Goal: Information Seeking & Learning: Check status

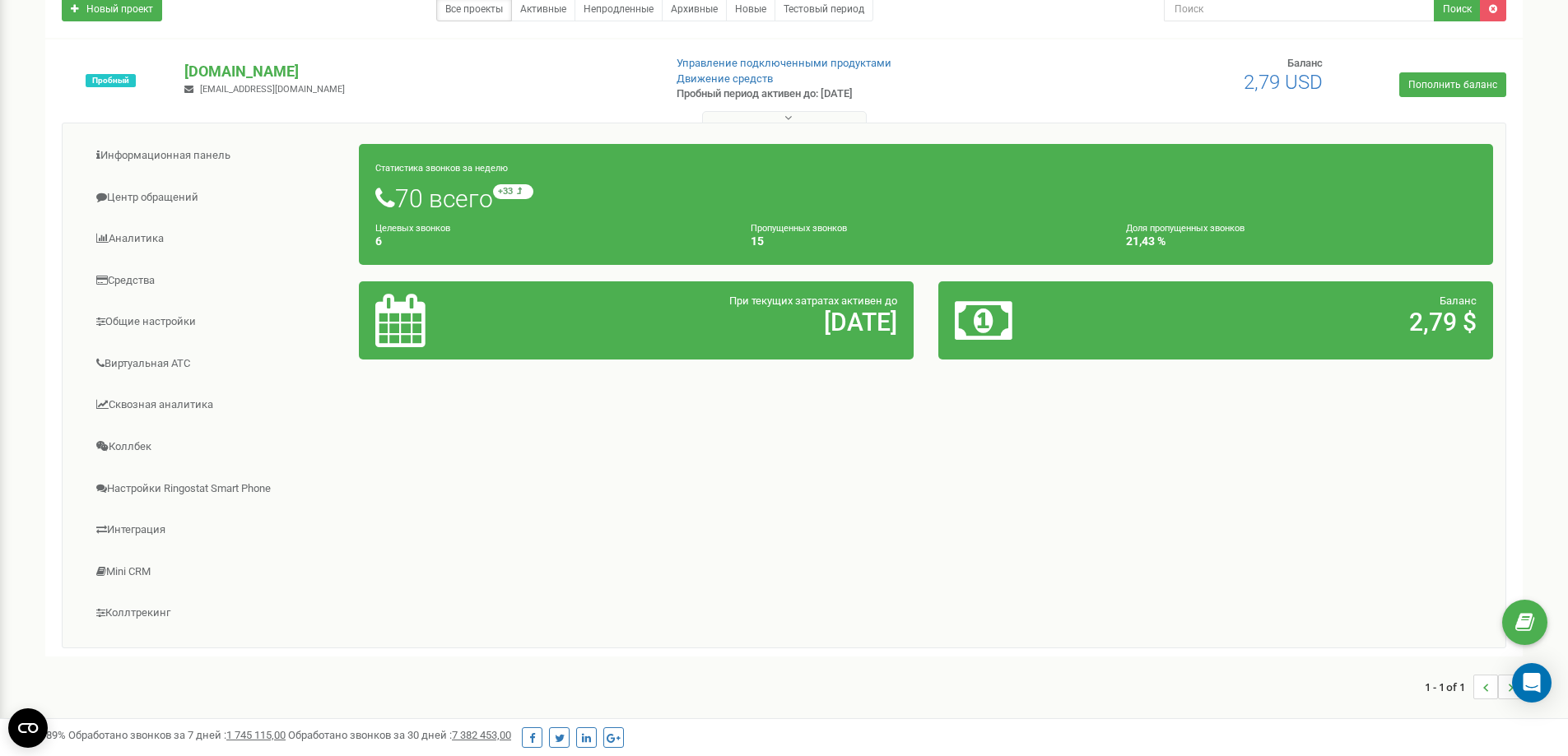
scroll to position [165, 0]
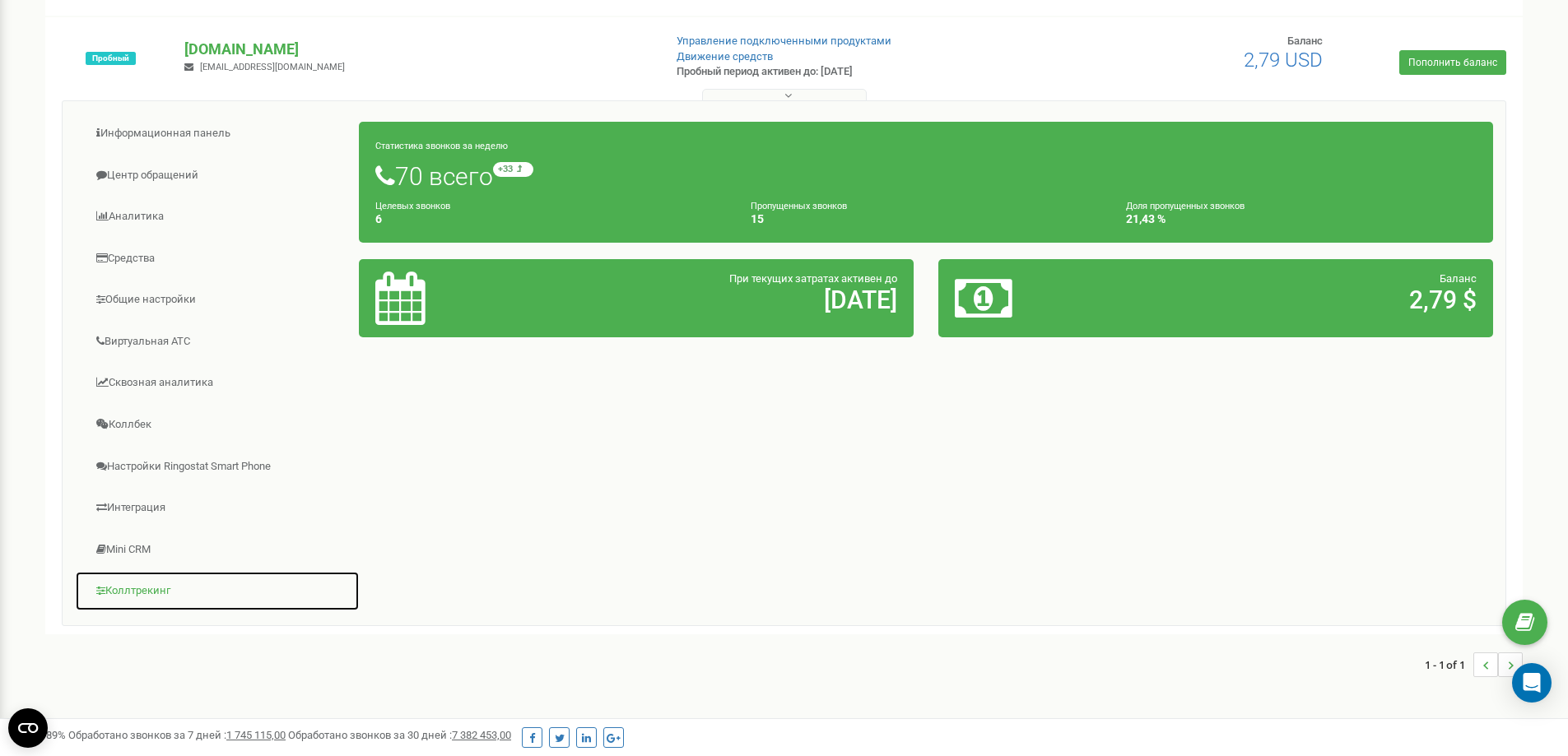
click at [117, 579] on link "Коллтрекинг" at bounding box center [216, 591] width 285 height 40
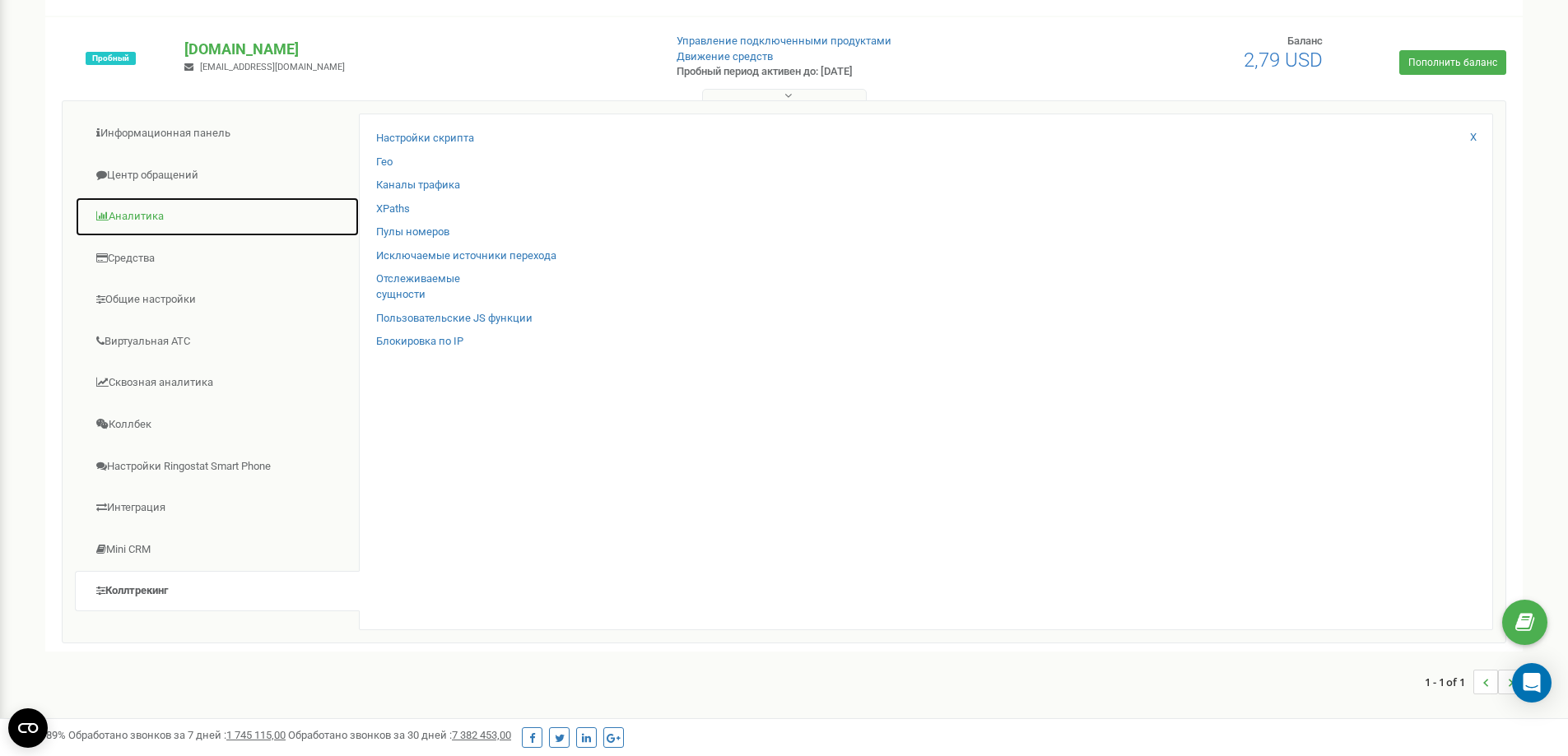
click at [156, 210] on link "Аналитика" at bounding box center [216, 217] width 285 height 40
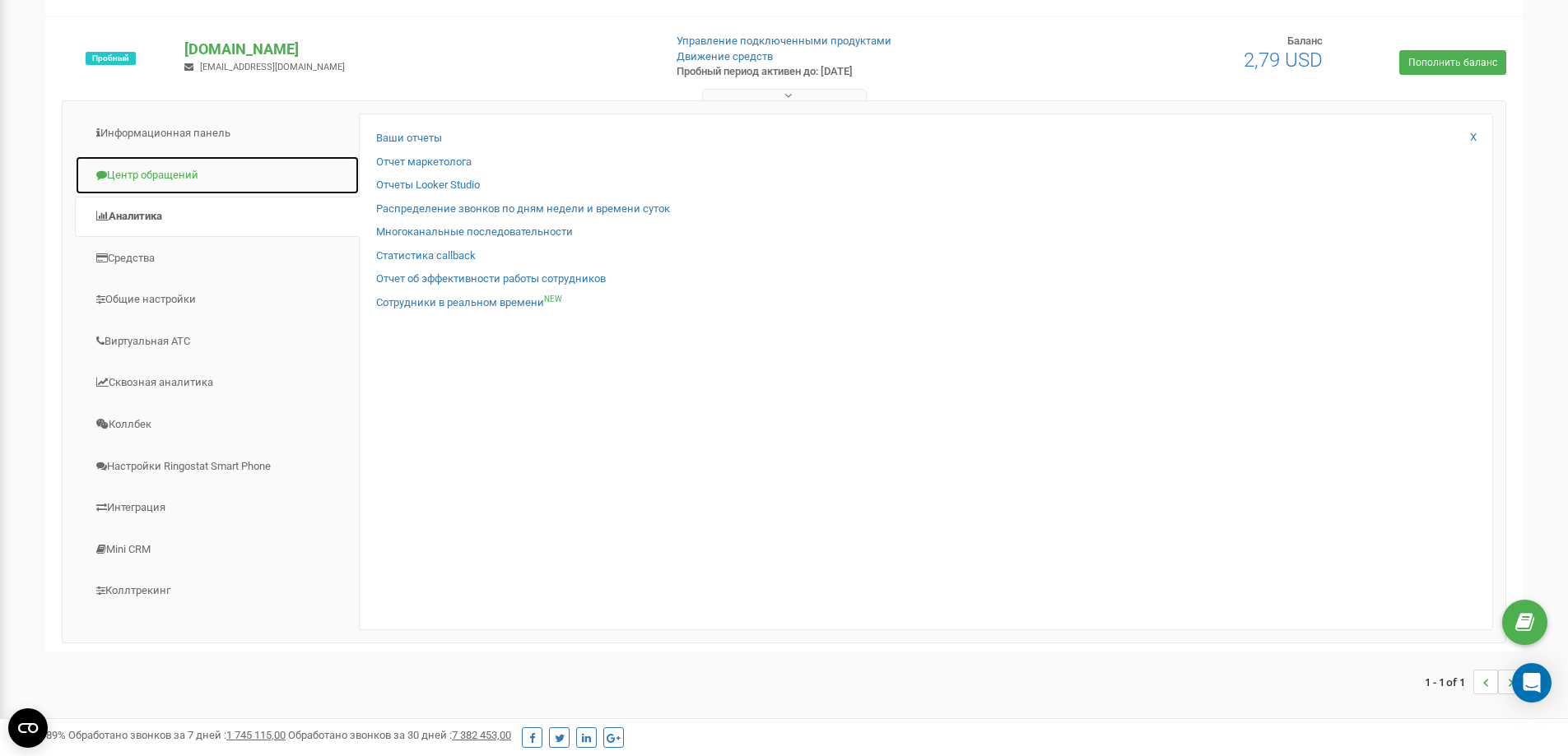
click at [156, 175] on link "Центр обращений" at bounding box center [216, 176] width 285 height 40
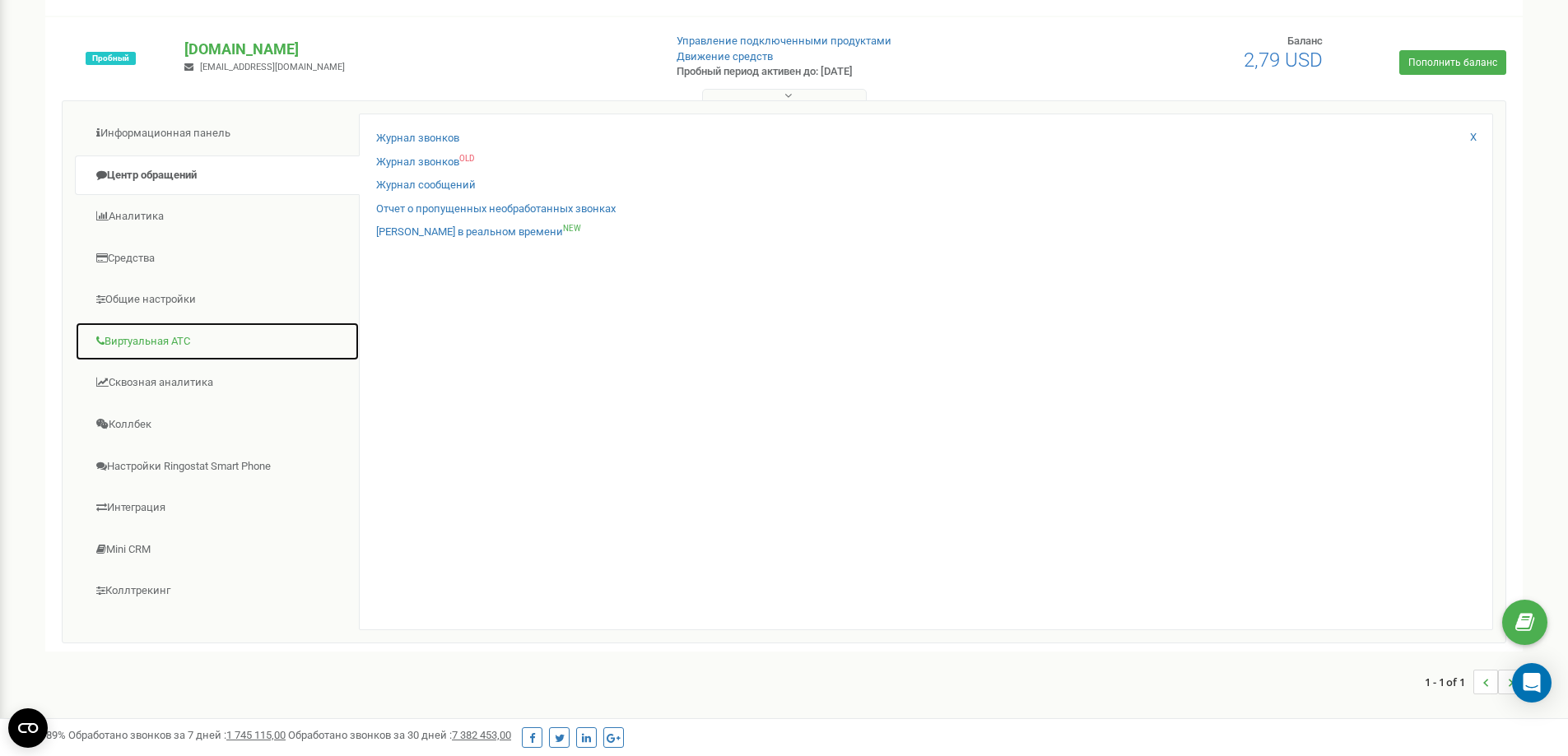
click at [149, 334] on link "Виртуальная АТС" at bounding box center [216, 342] width 285 height 40
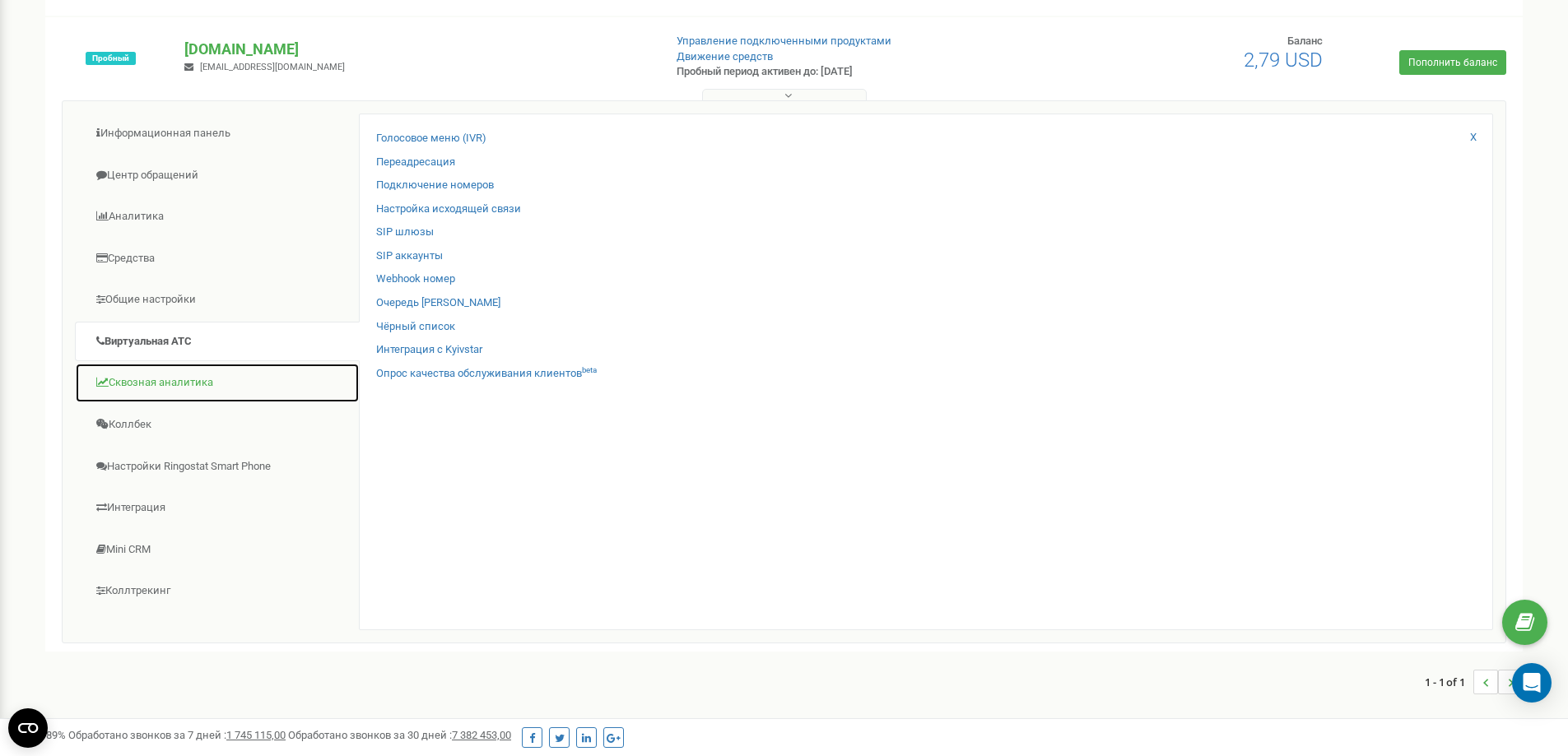
click at [222, 386] on link "Сквозная аналитика" at bounding box center [216, 383] width 285 height 40
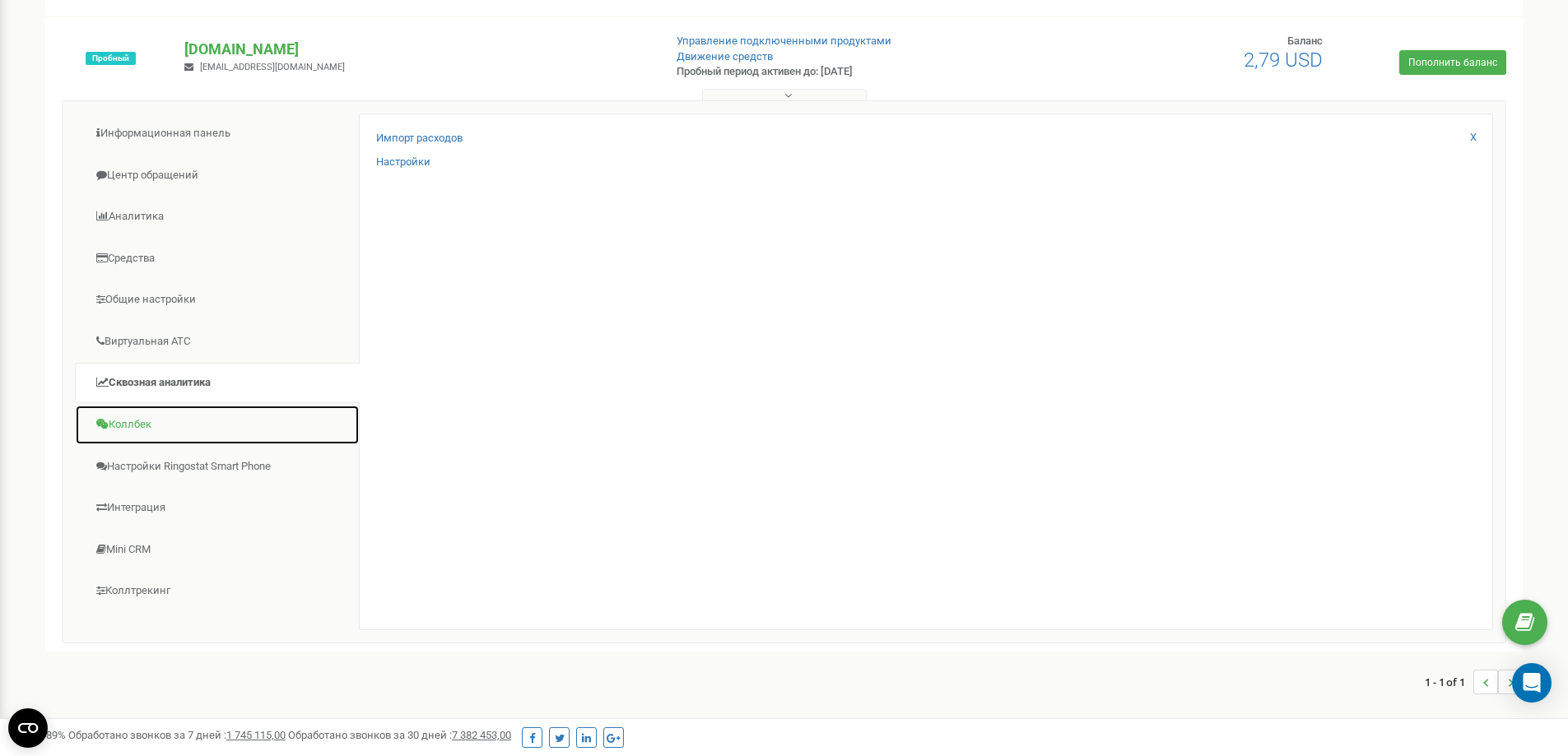
click at [185, 417] on link "Коллбек" at bounding box center [216, 425] width 285 height 40
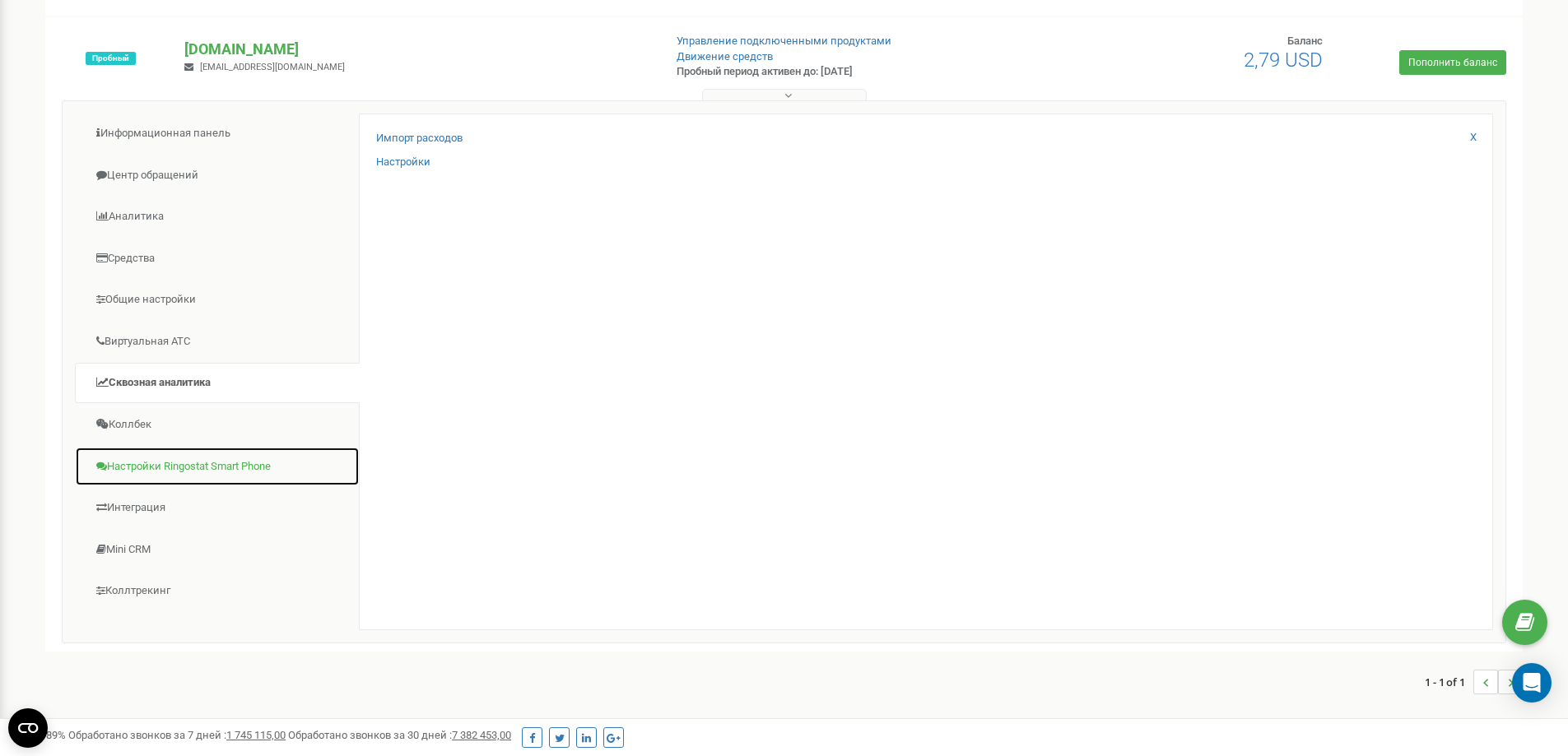
click at [210, 460] on link "Настройки Ringostat Smart Phone" at bounding box center [216, 467] width 285 height 40
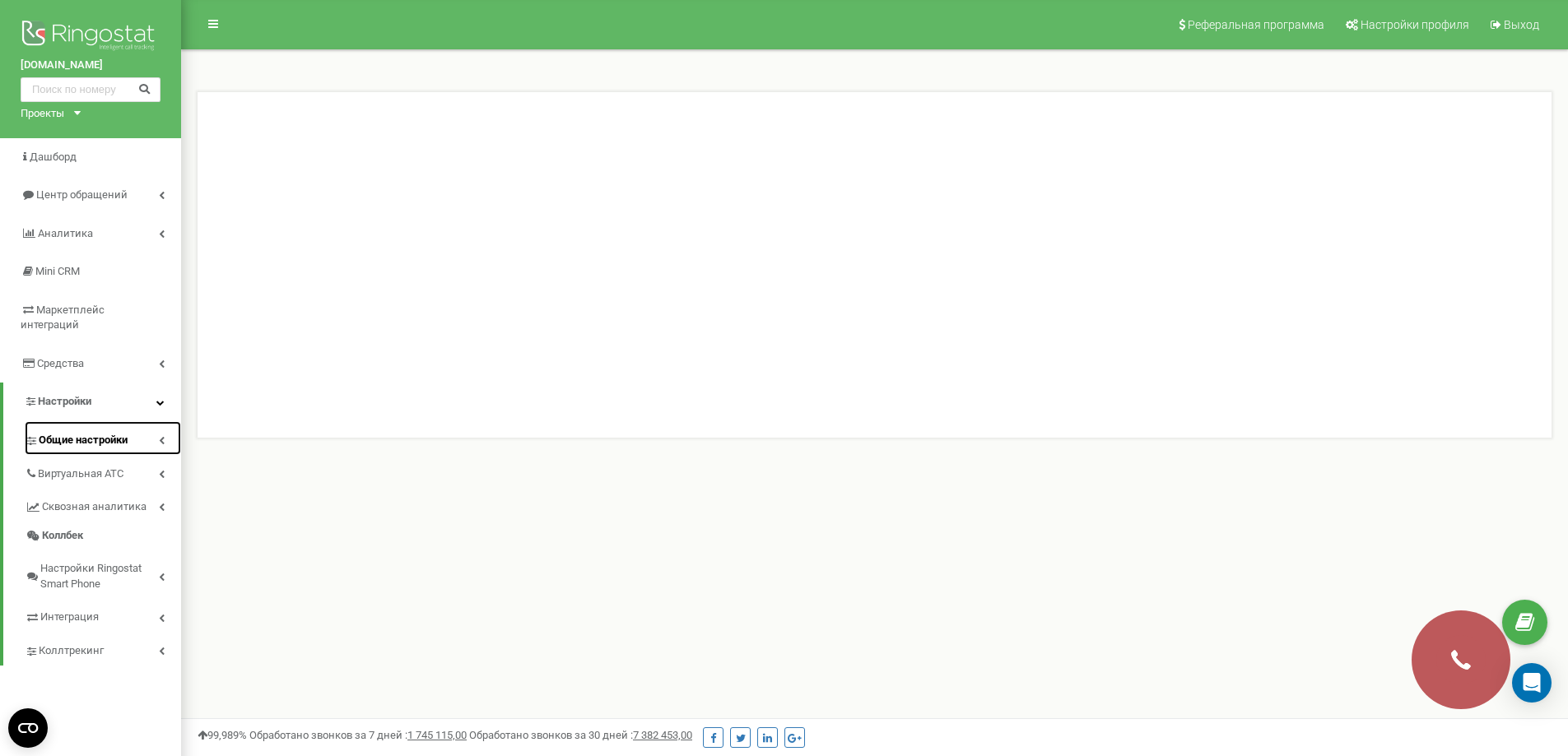
click at [103, 433] on span "Общие настройки" at bounding box center [82, 441] width 88 height 16
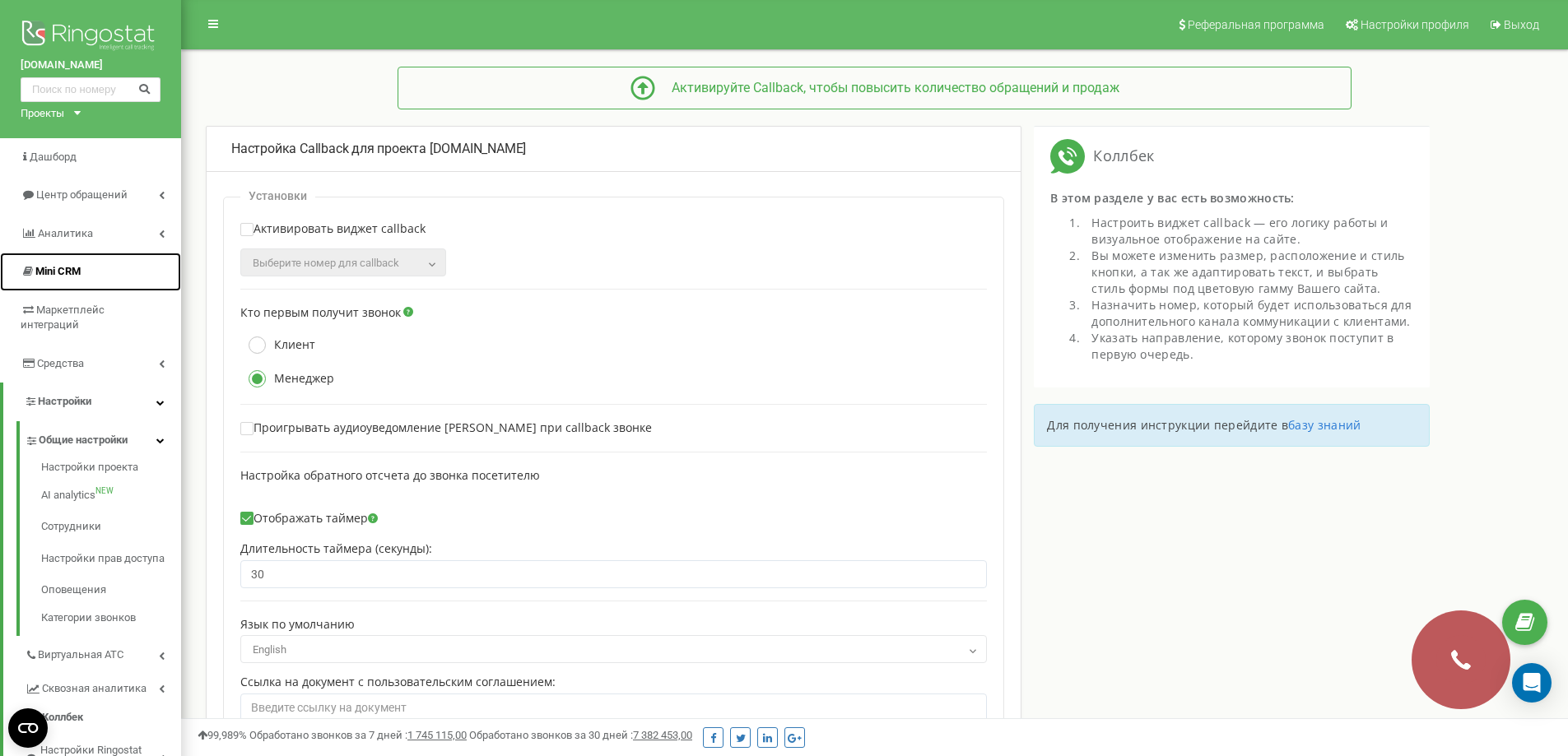
click at [63, 272] on span "Mini CRM" at bounding box center [58, 271] width 46 height 12
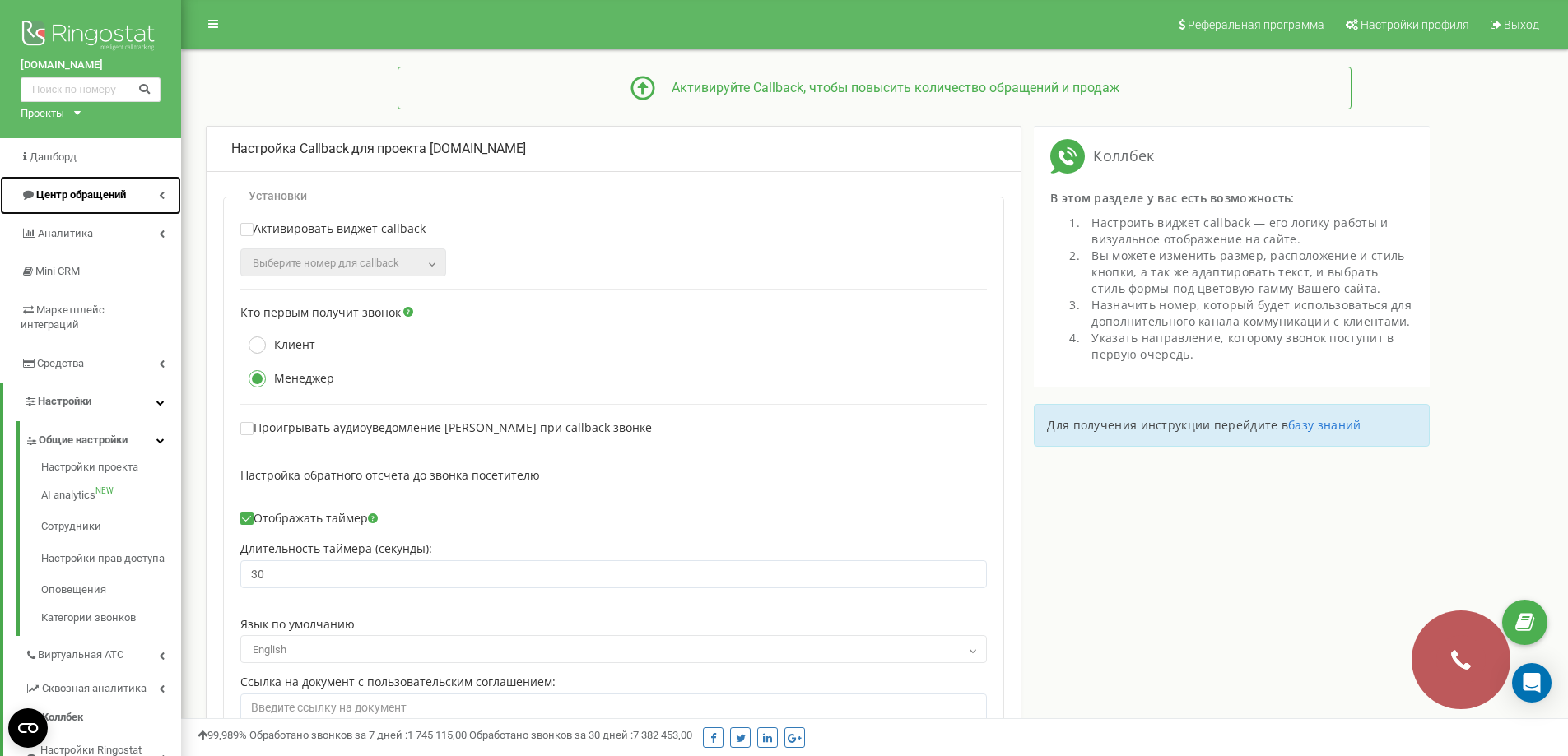
click at [53, 198] on span "Центр обращений" at bounding box center [81, 194] width 89 height 12
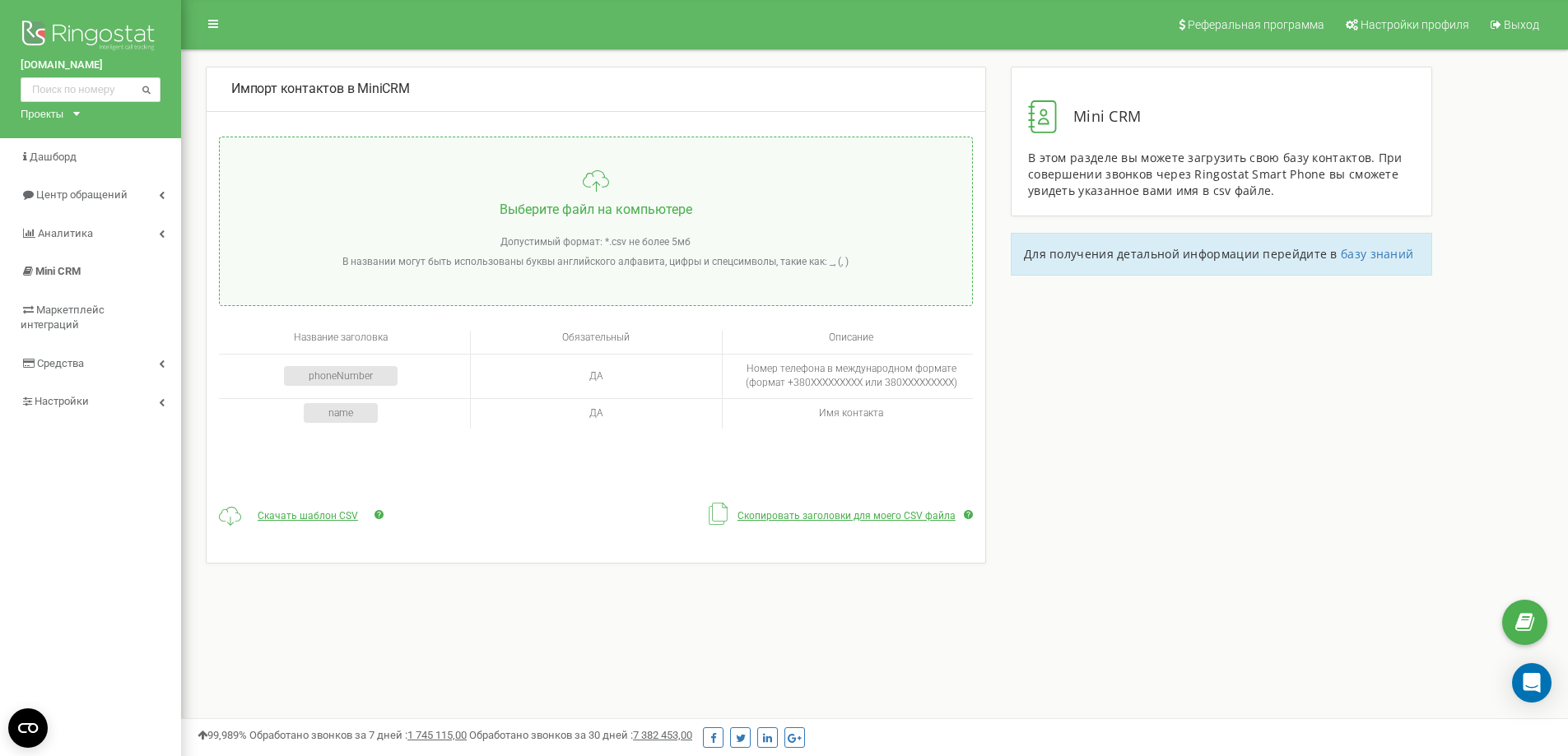
click at [35, 108] on div "Проекты" at bounding box center [41, 114] width 43 height 16
click at [30, 132] on div "[DOMAIN_NAME]" at bounding box center [71, 135] width 101 height 25
click at [45, 115] on div "Проекты" at bounding box center [41, 114] width 43 height 16
click at [46, 132] on link "[DOMAIN_NAME]" at bounding box center [71, 135] width 81 height 13
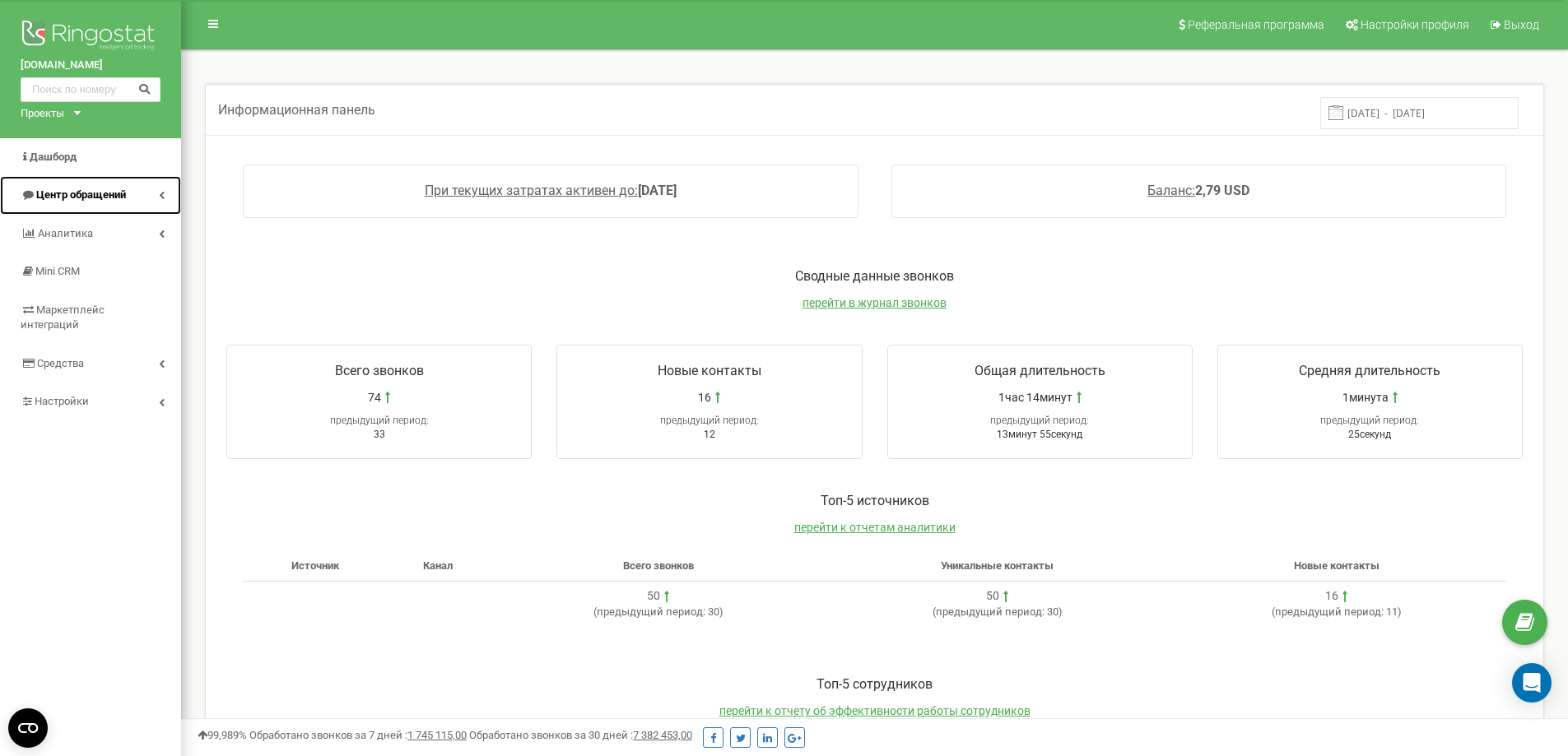
click at [47, 190] on span "Центр обращений" at bounding box center [81, 194] width 89 height 12
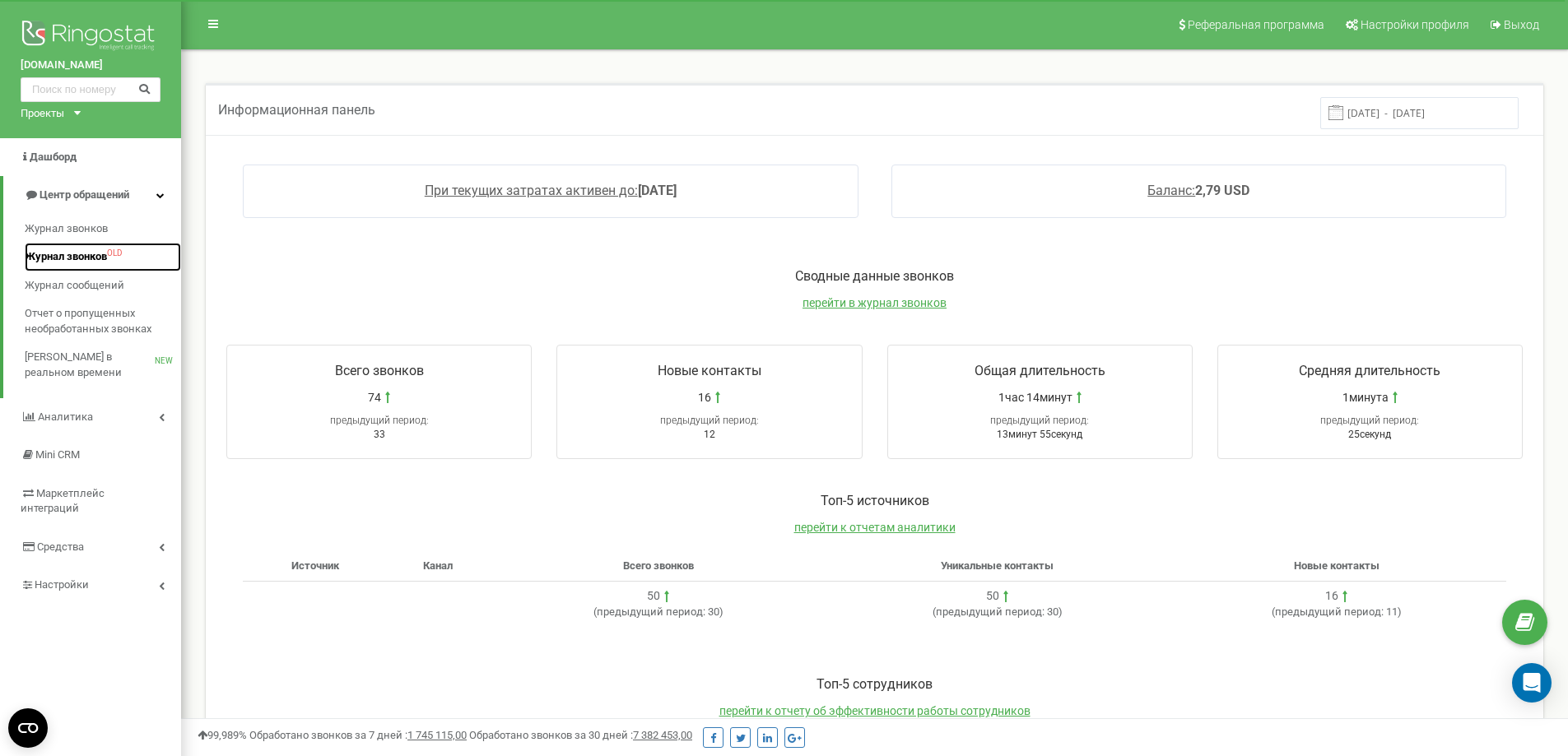
click at [61, 258] on span "Журнал звонков" at bounding box center [66, 258] width 82 height 16
click at [60, 224] on span "Журнал звонков" at bounding box center [66, 230] width 82 height 16
click at [62, 224] on span "Журнал звонков" at bounding box center [66, 230] width 82 height 16
click at [95, 225] on span "Журнал звонков" at bounding box center [66, 230] width 82 height 16
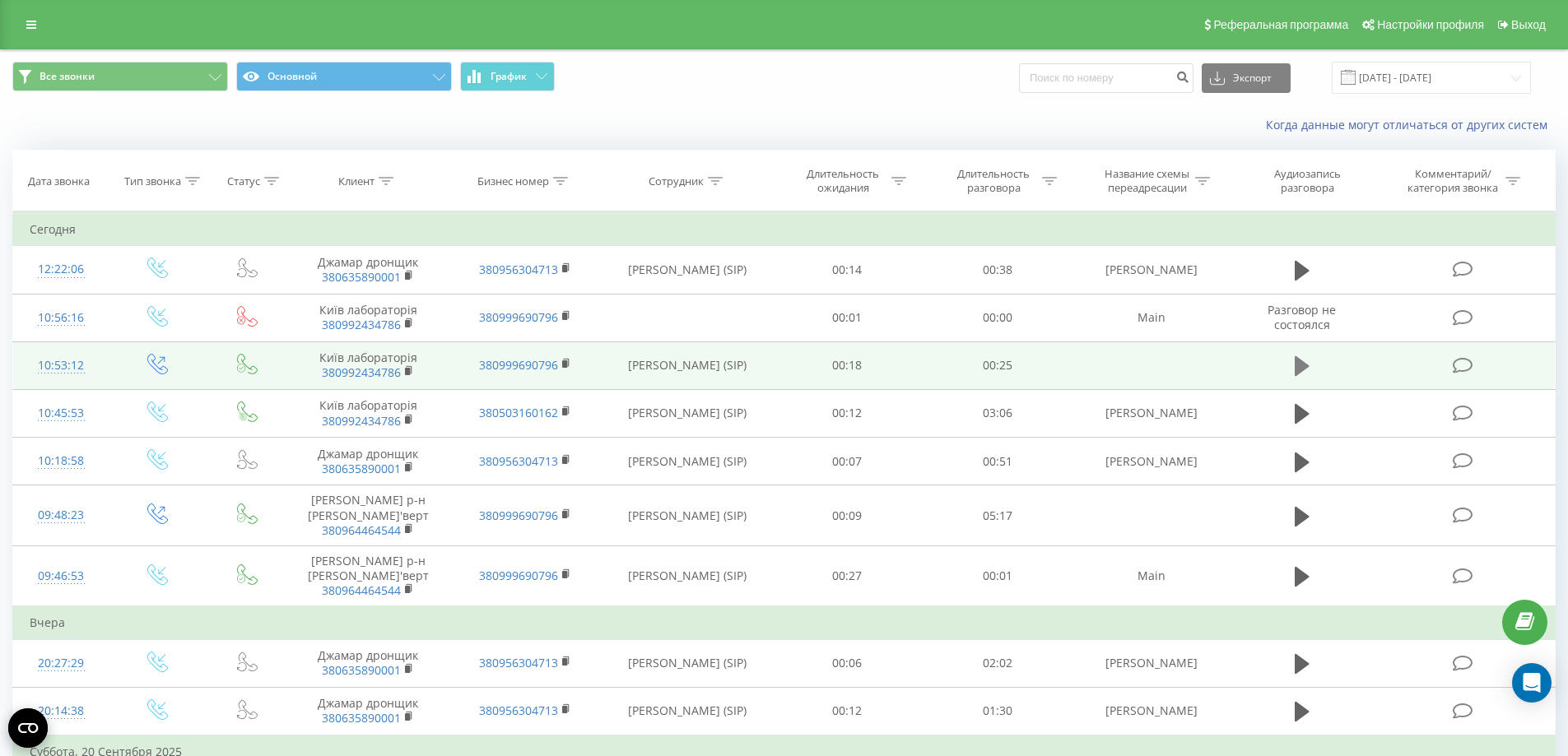
click at [1301, 367] on icon at bounding box center [1302, 366] width 15 height 20
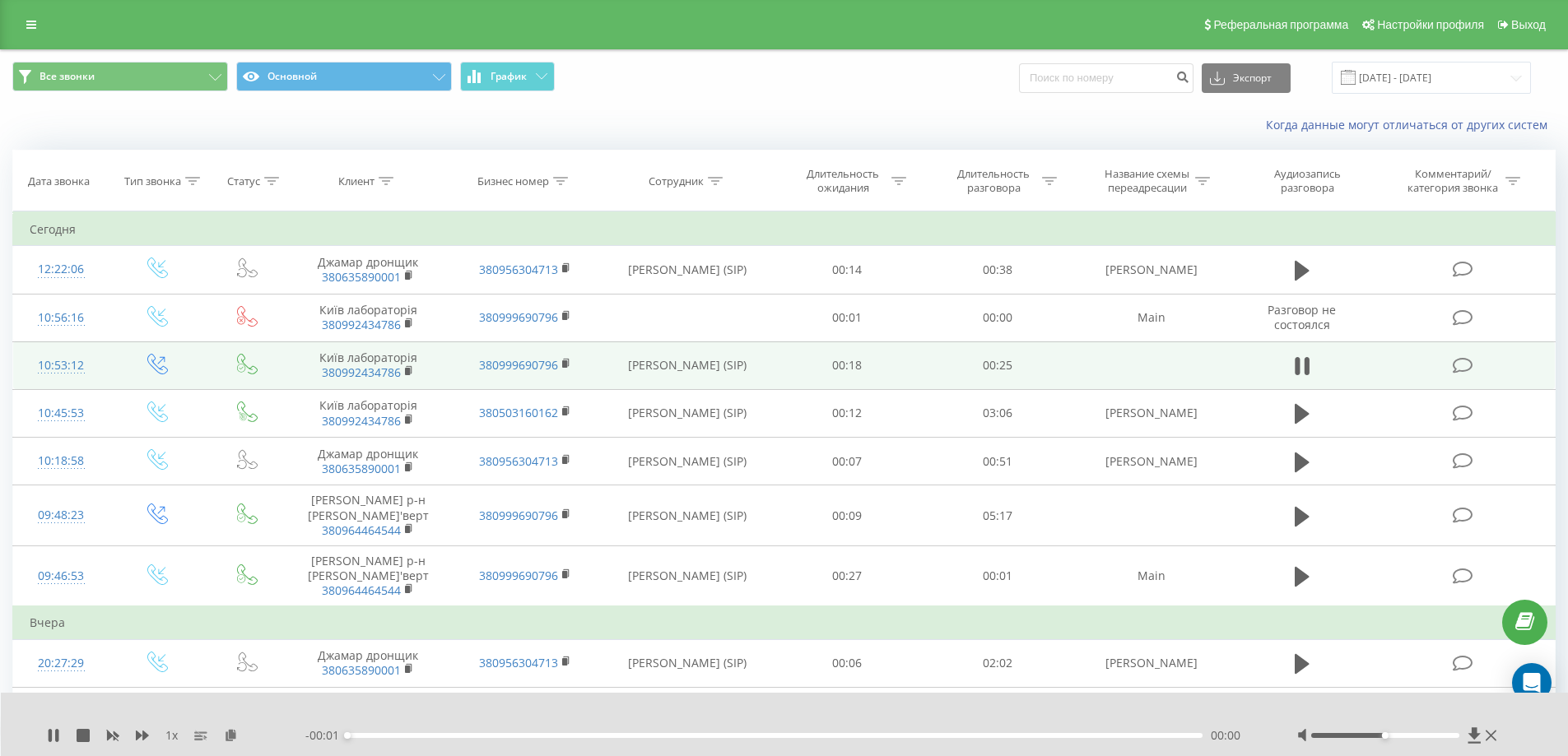
click at [413, 738] on div "00:00" at bounding box center [774, 736] width 856 height 5
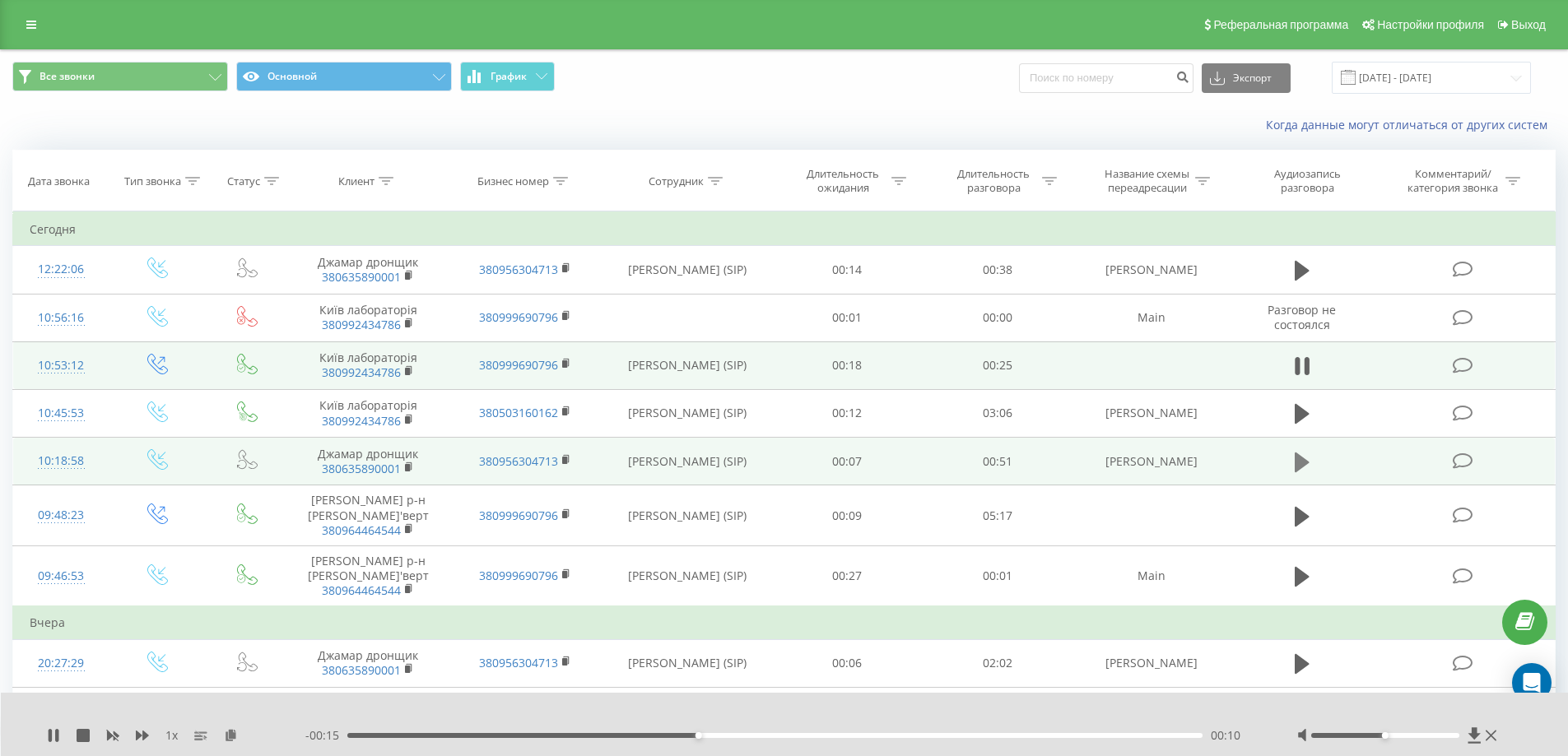
click at [1298, 460] on icon at bounding box center [1302, 462] width 15 height 20
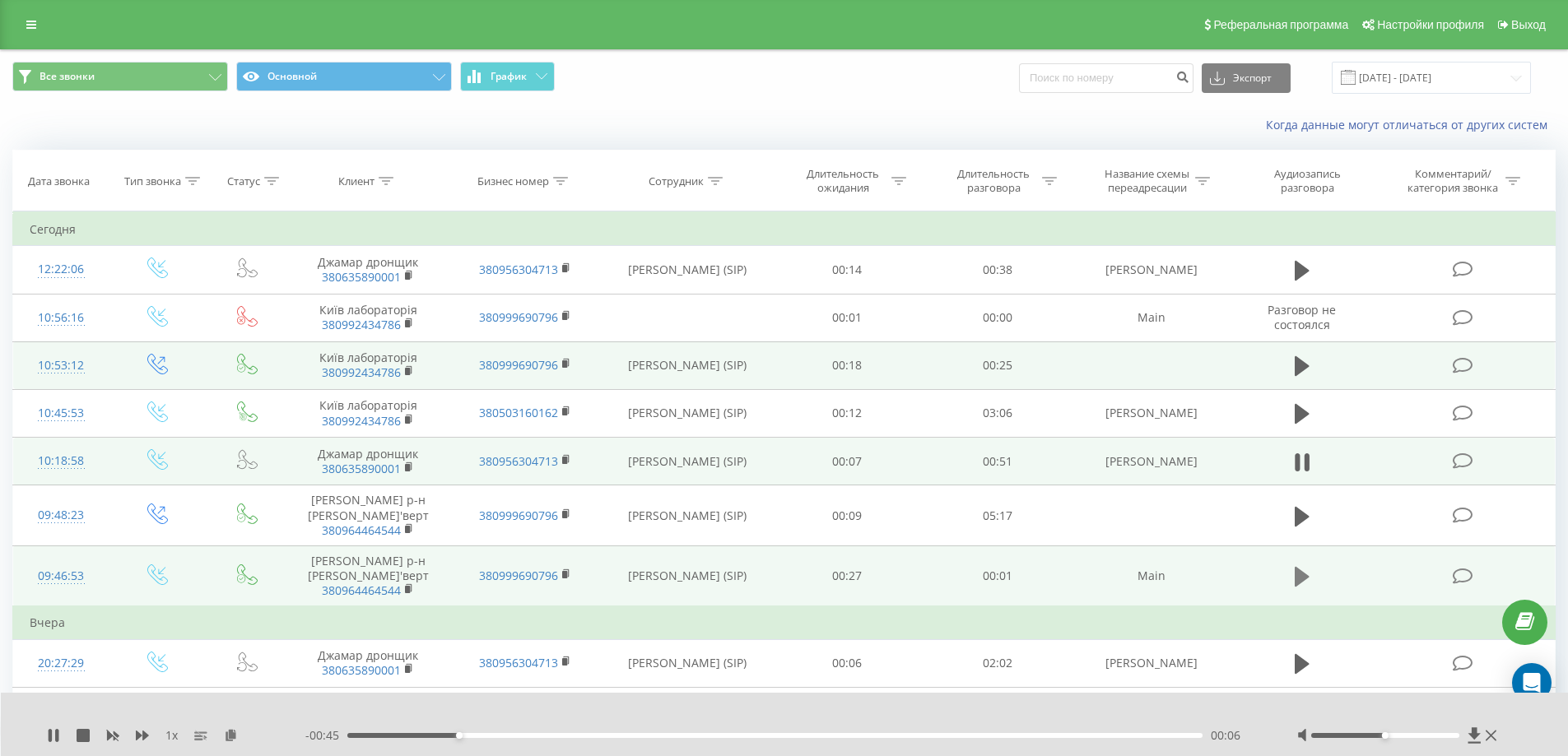
click at [1298, 580] on icon at bounding box center [1302, 576] width 15 height 20
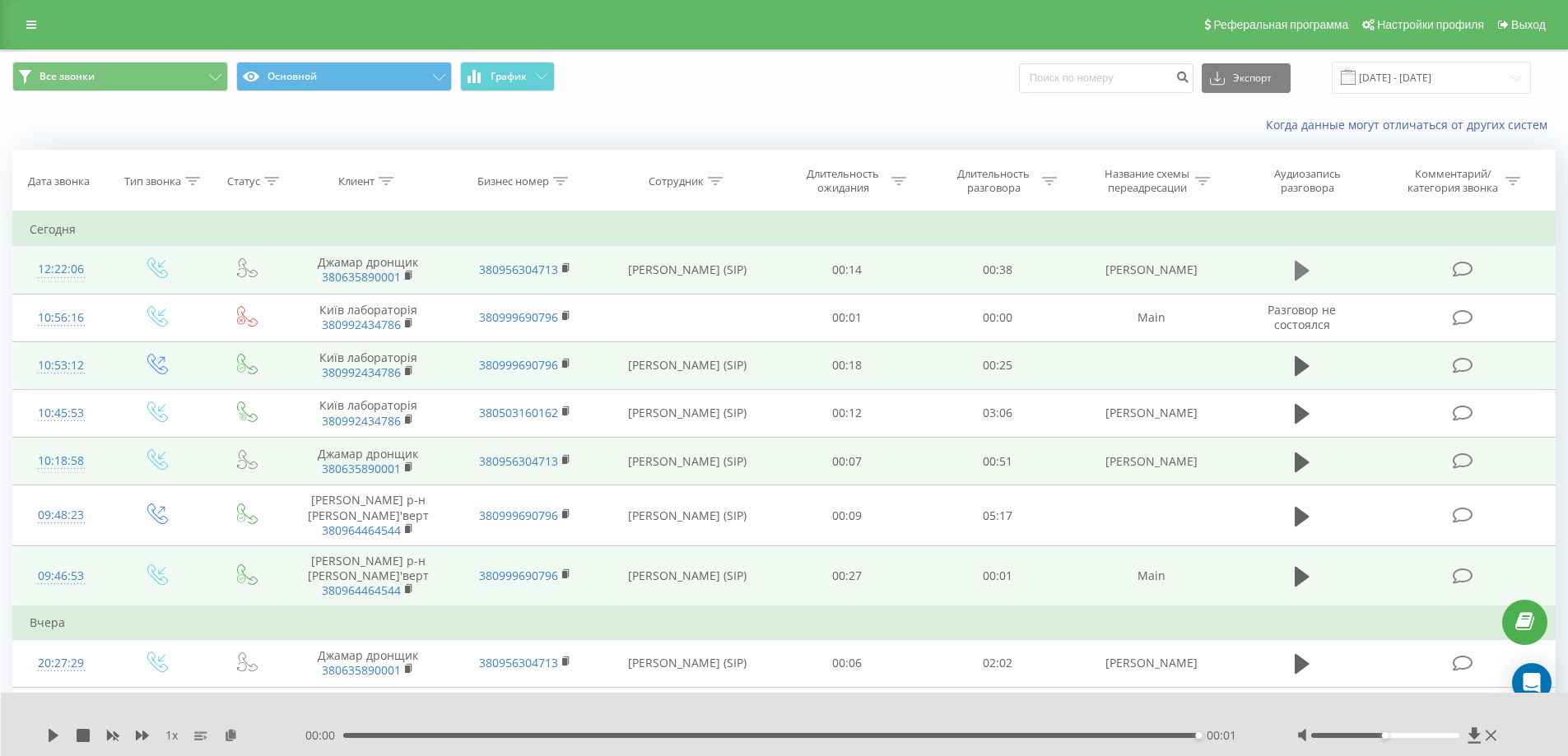
click at [1295, 264] on icon at bounding box center [1302, 271] width 15 height 23
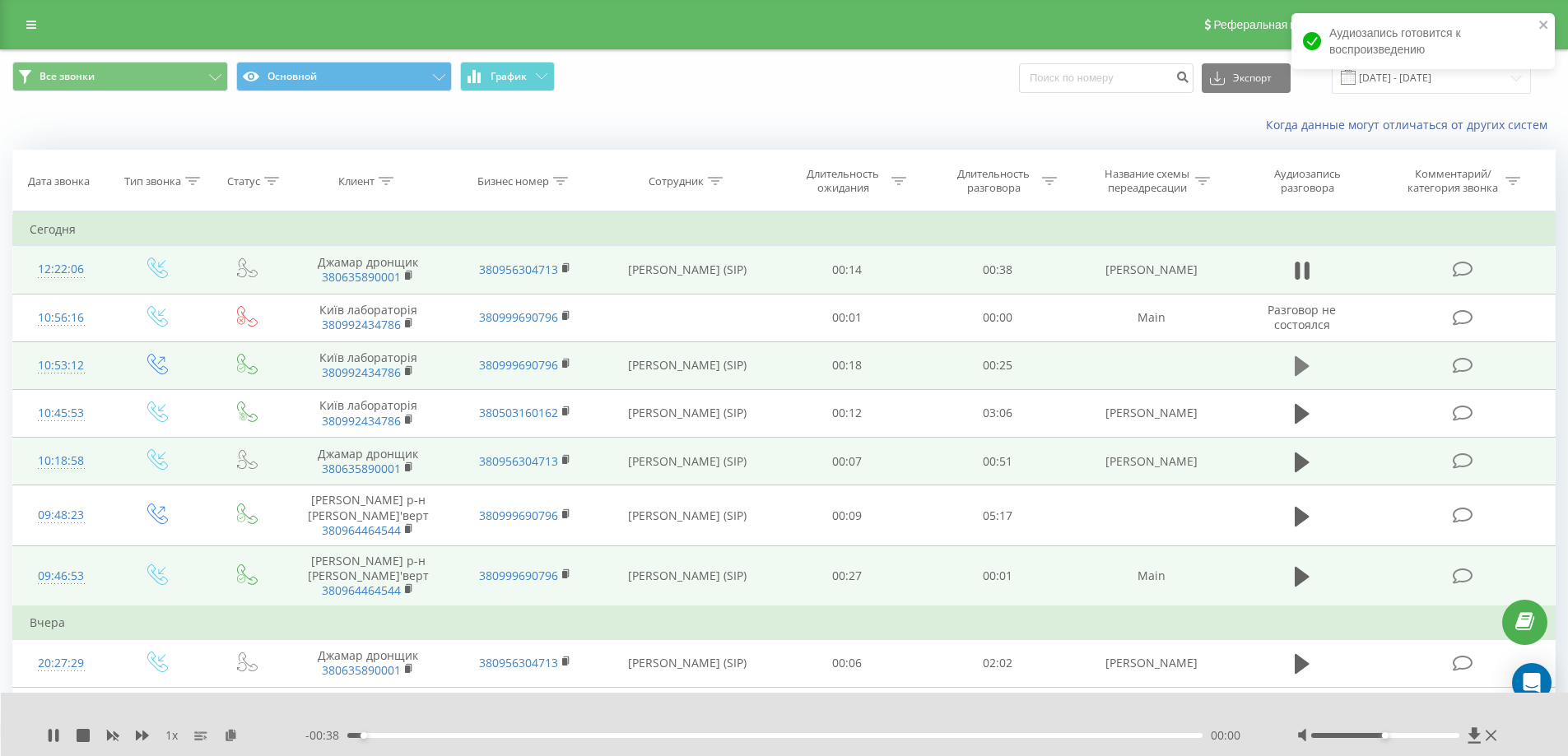
click at [1301, 365] on icon at bounding box center [1302, 366] width 15 height 20
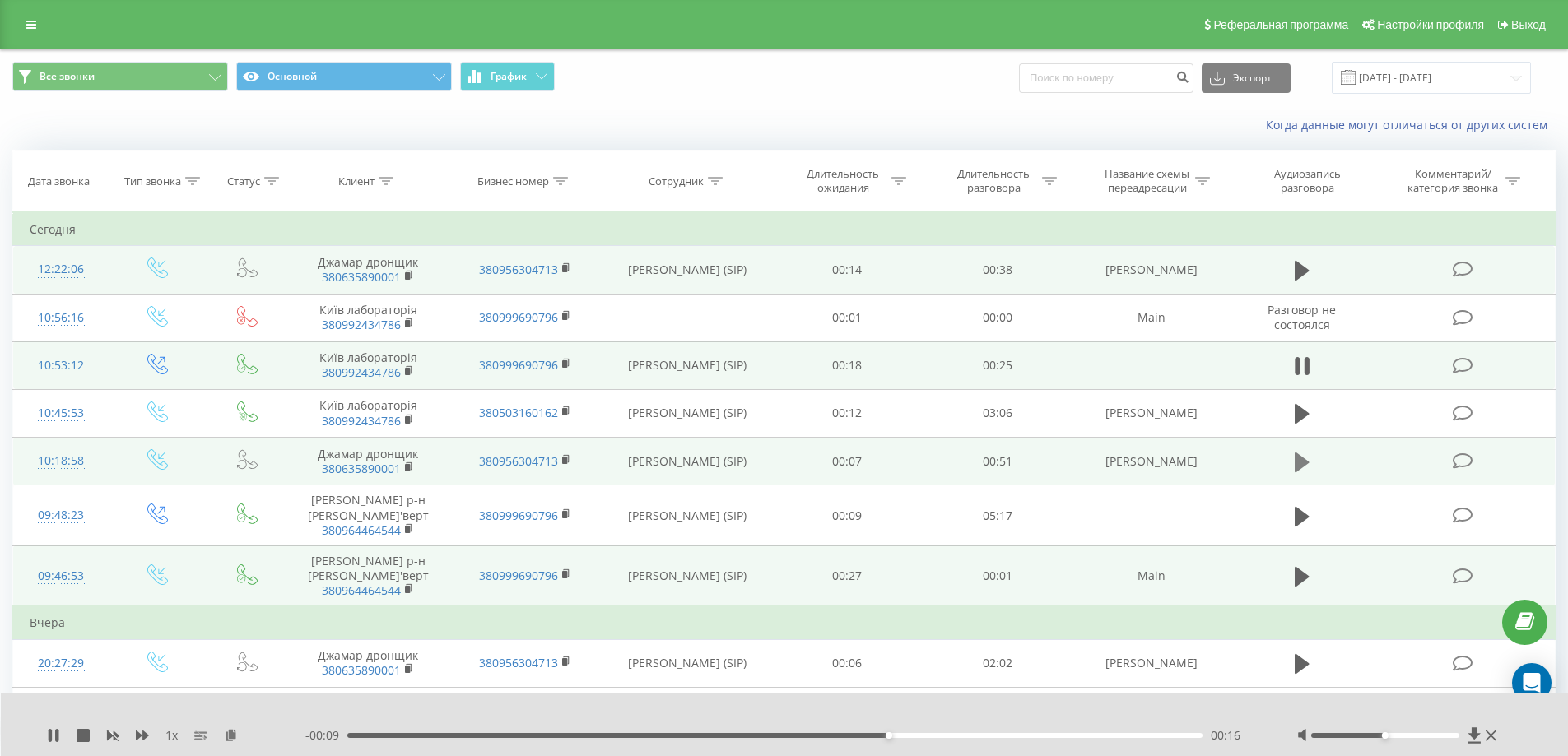
click at [1304, 458] on icon at bounding box center [1302, 463] width 15 height 23
click at [377, 179] on div "Клиент" at bounding box center [365, 181] width 55 height 14
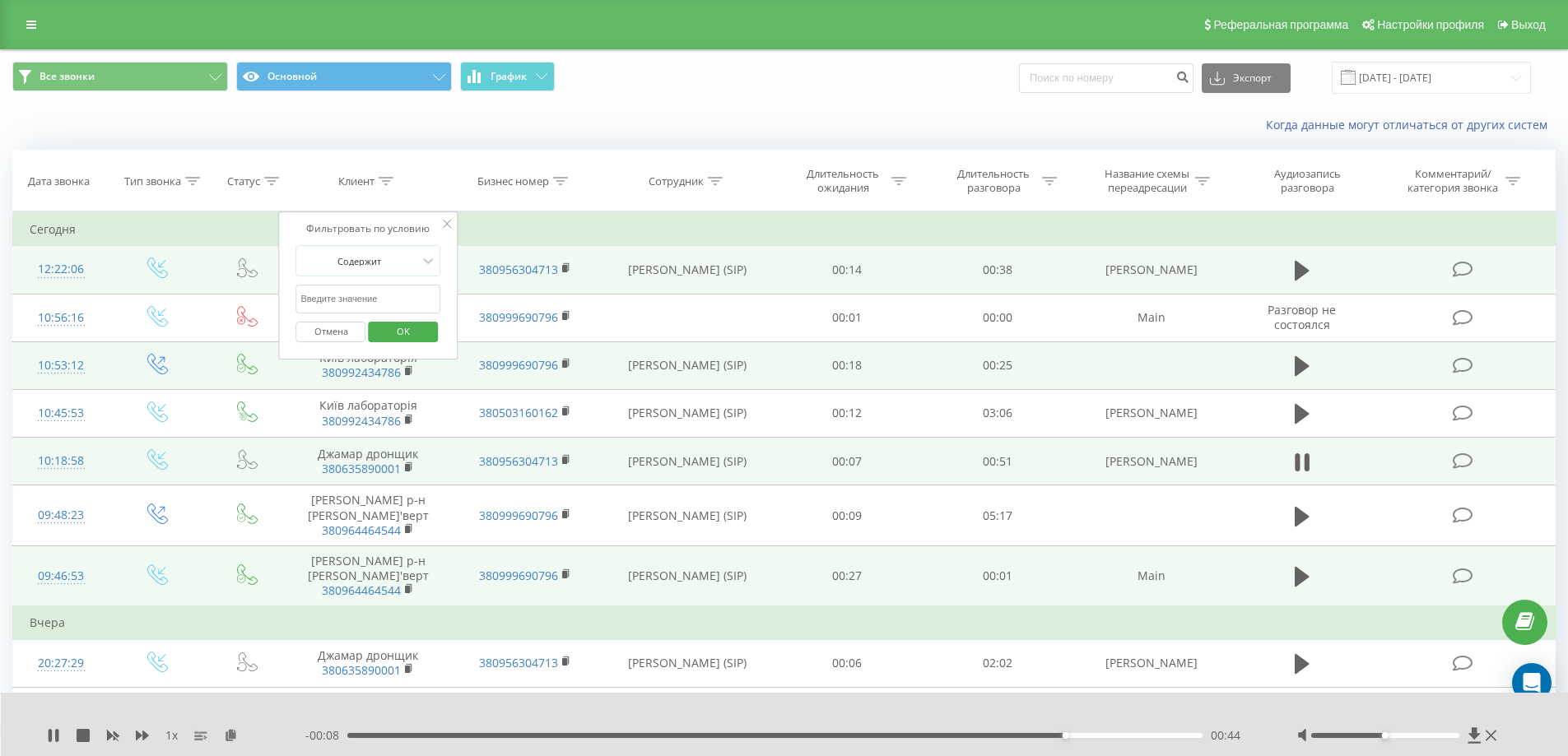
click at [446, 223] on icon at bounding box center [446, 223] width 8 height 8
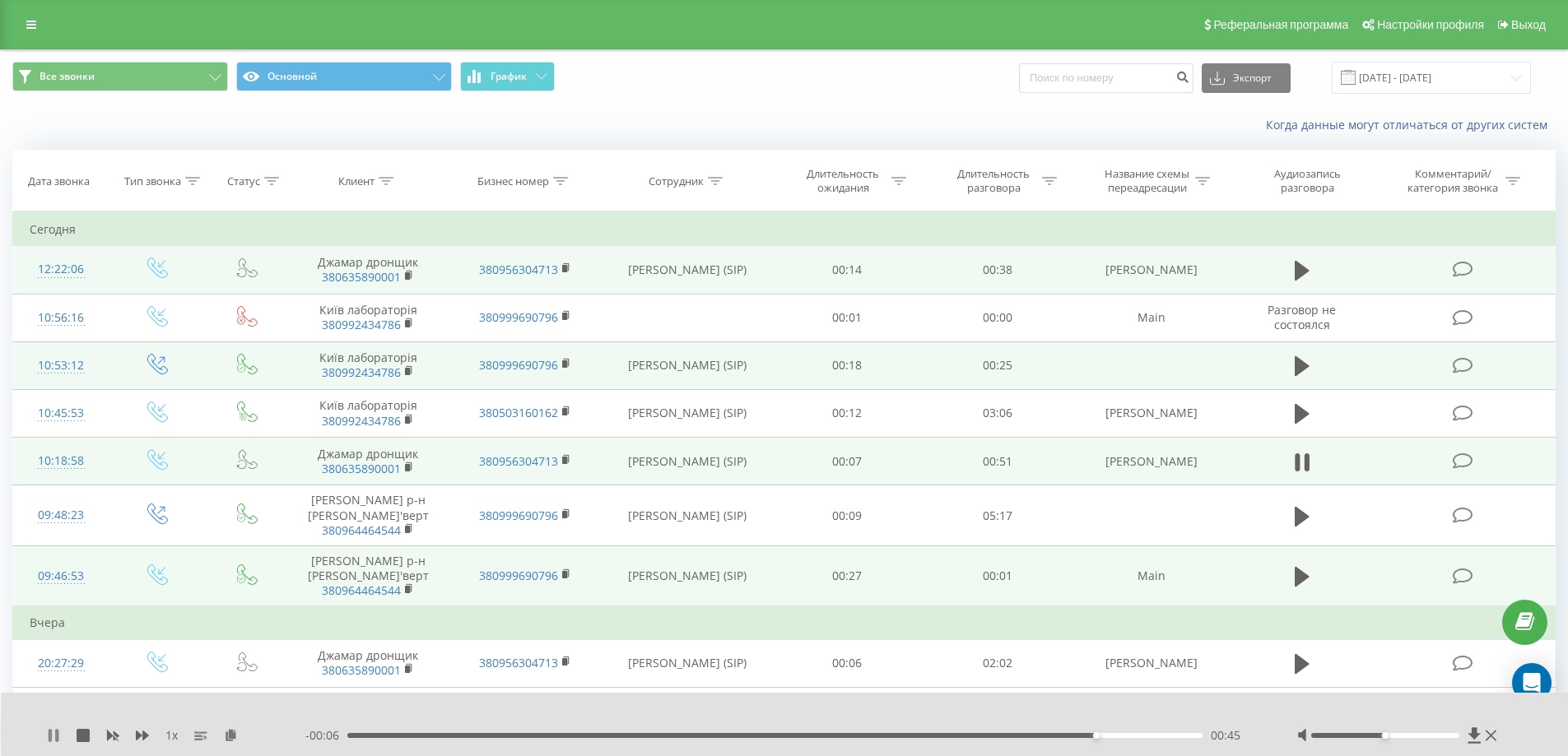
click at [47, 739] on icon at bounding box center [53, 735] width 13 height 13
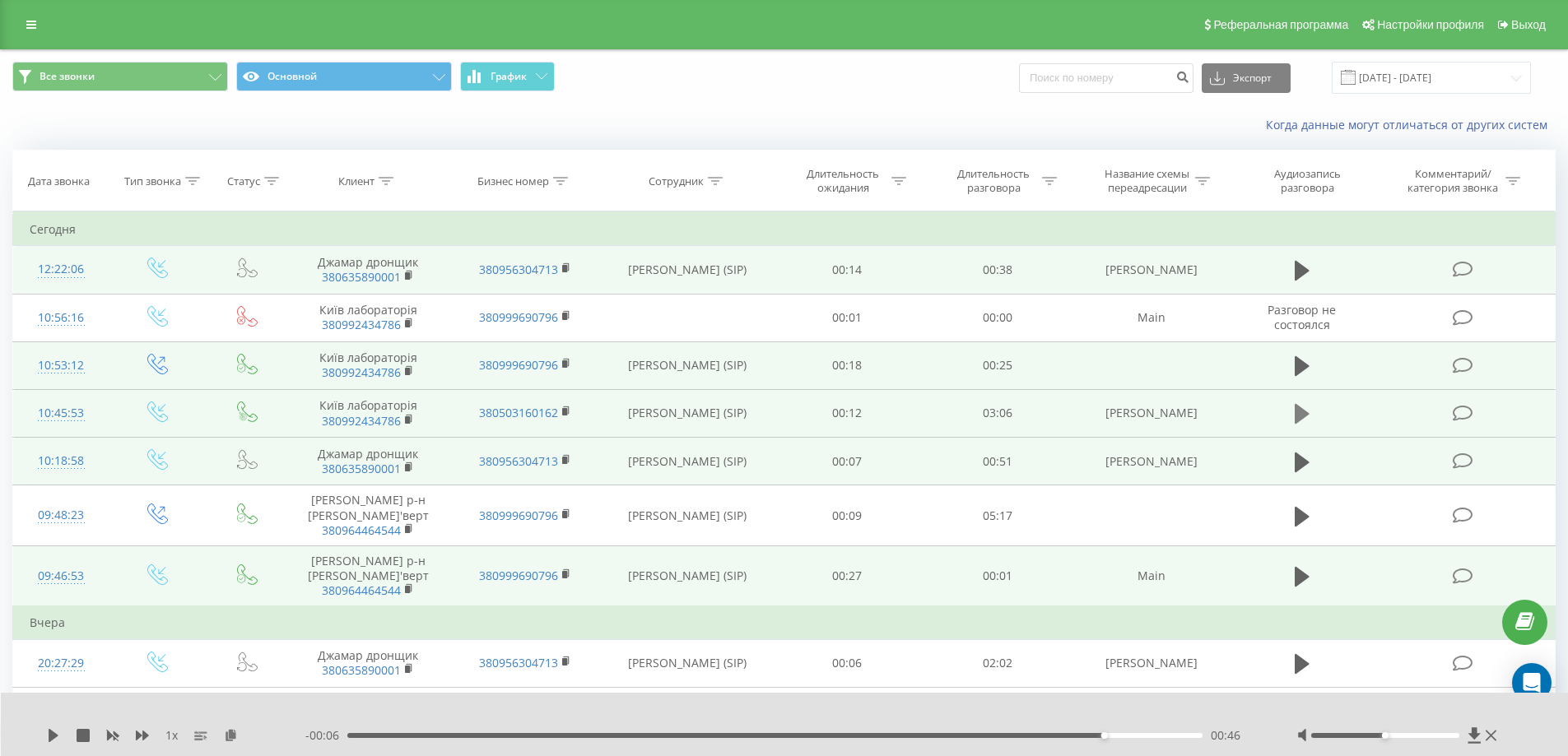
click at [1303, 404] on icon at bounding box center [1302, 413] width 15 height 23
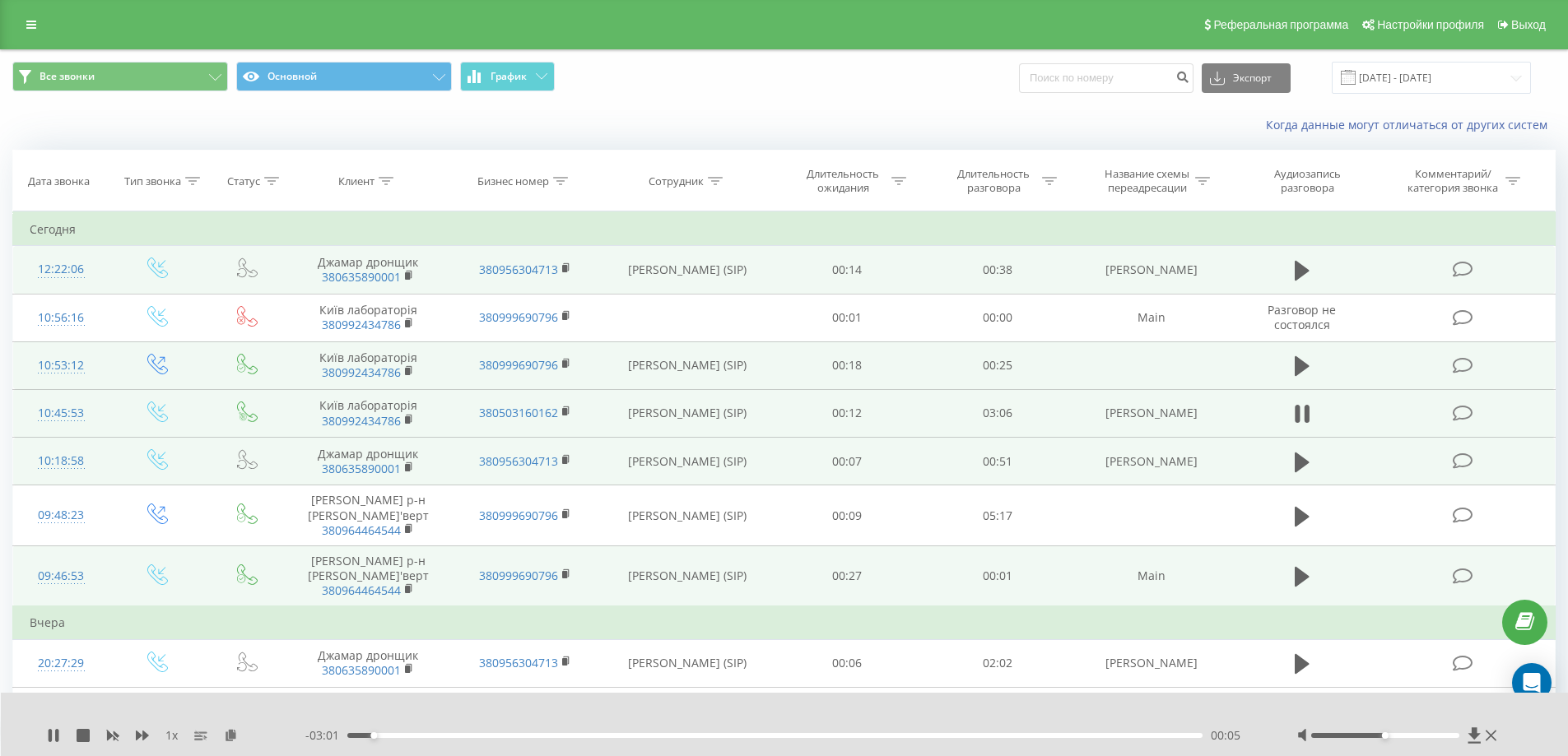
click at [802, 736] on div "00:05" at bounding box center [774, 736] width 856 height 5
drag, startPoint x: 982, startPoint y: 733, endPoint x: 999, endPoint y: 731, distance: 17.1
click at [983, 733] on div "01:40" at bounding box center [774, 736] width 856 height 5
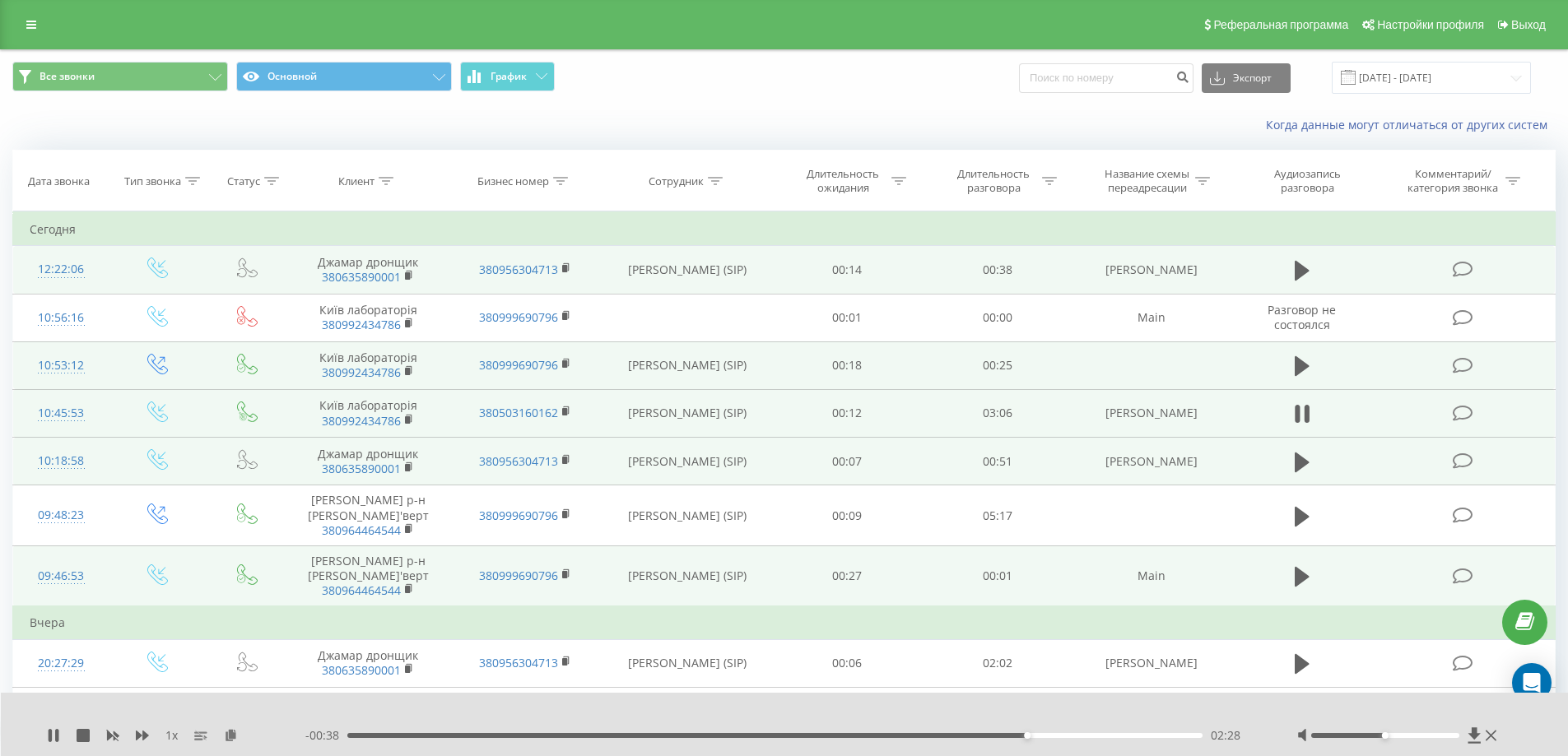
click at [1438, 736] on div at bounding box center [1385, 736] width 148 height 5
click at [1068, 731] on div "- 00:20 02:46 02:46" at bounding box center [780, 735] width 950 height 17
click at [1066, 735] on div "02:36" at bounding box center [774, 736] width 856 height 5
click at [1067, 734] on div "02:37" at bounding box center [774, 736] width 856 height 5
click at [1067, 734] on div "02:53" at bounding box center [774, 736] width 856 height 5
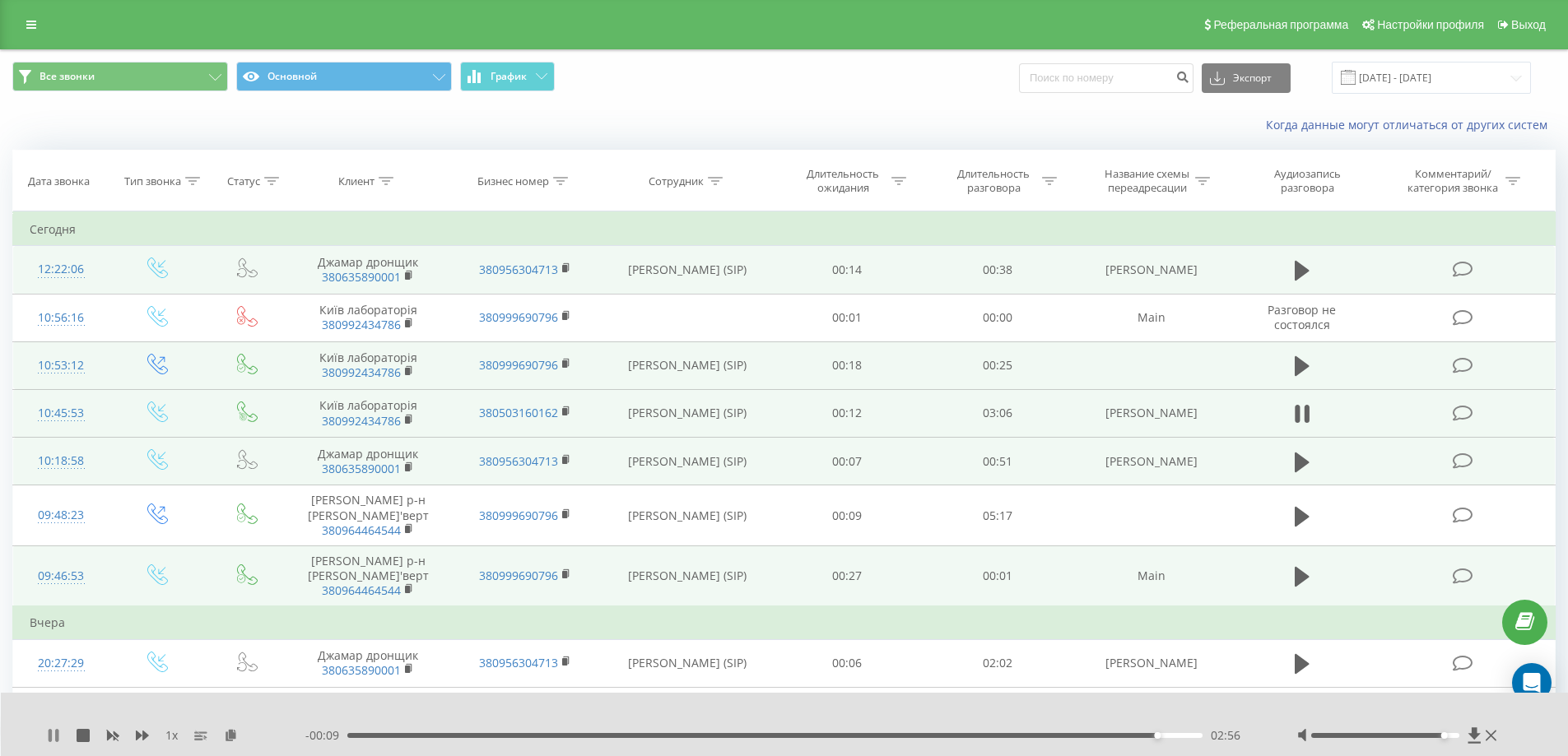
click at [50, 740] on icon at bounding box center [53, 735] width 13 height 13
click at [625, 70] on span "Все звонки Основной График" at bounding box center [392, 77] width 759 height 32
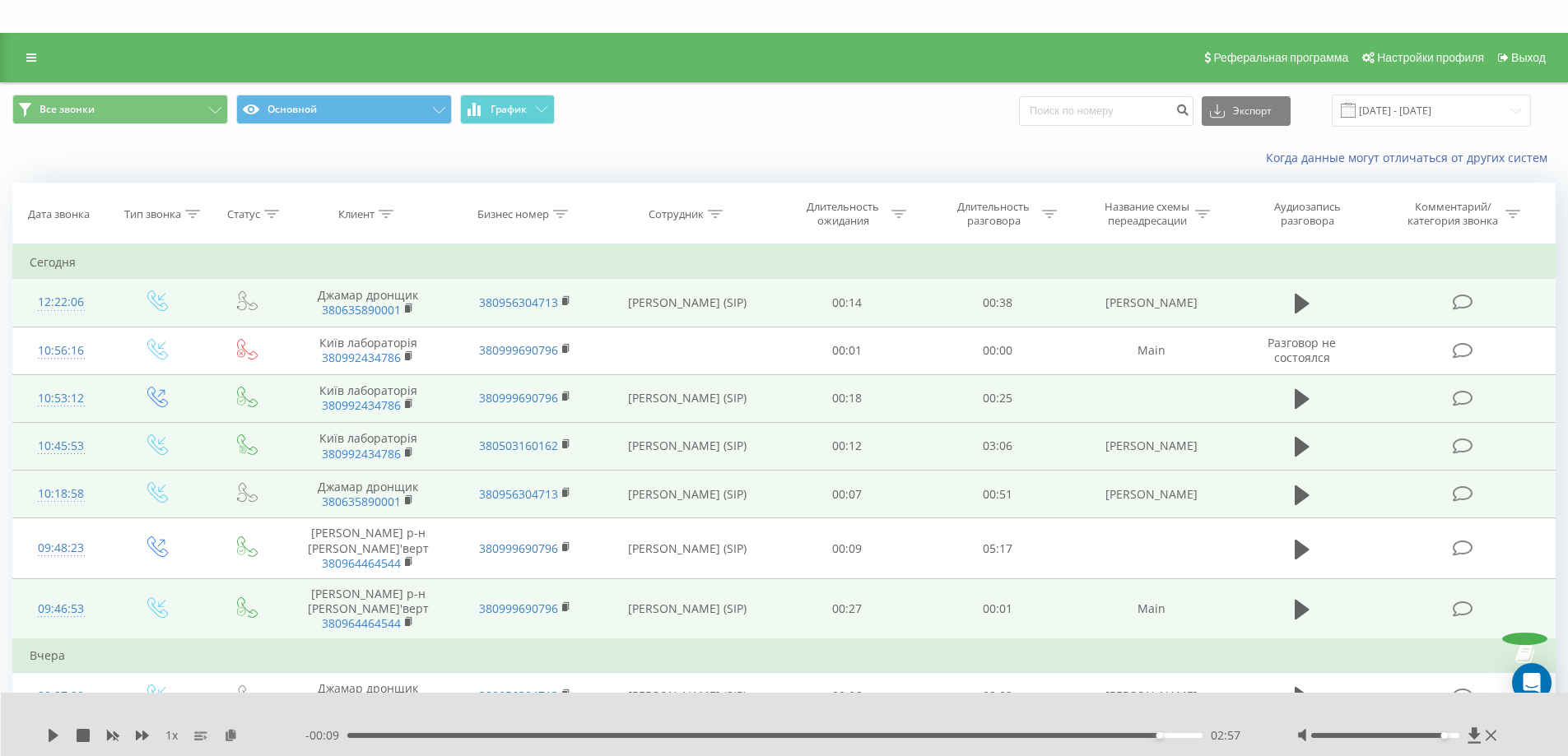
drag, startPoint x: 241, startPoint y: 52, endPoint x: 111, endPoint y: 67, distance: 130.9
click at [230, 59] on div "Реферальная программа Настройки профиля Выход" at bounding box center [784, 58] width 1568 height 49
click at [41, 54] on link at bounding box center [32, 58] width 30 height 23
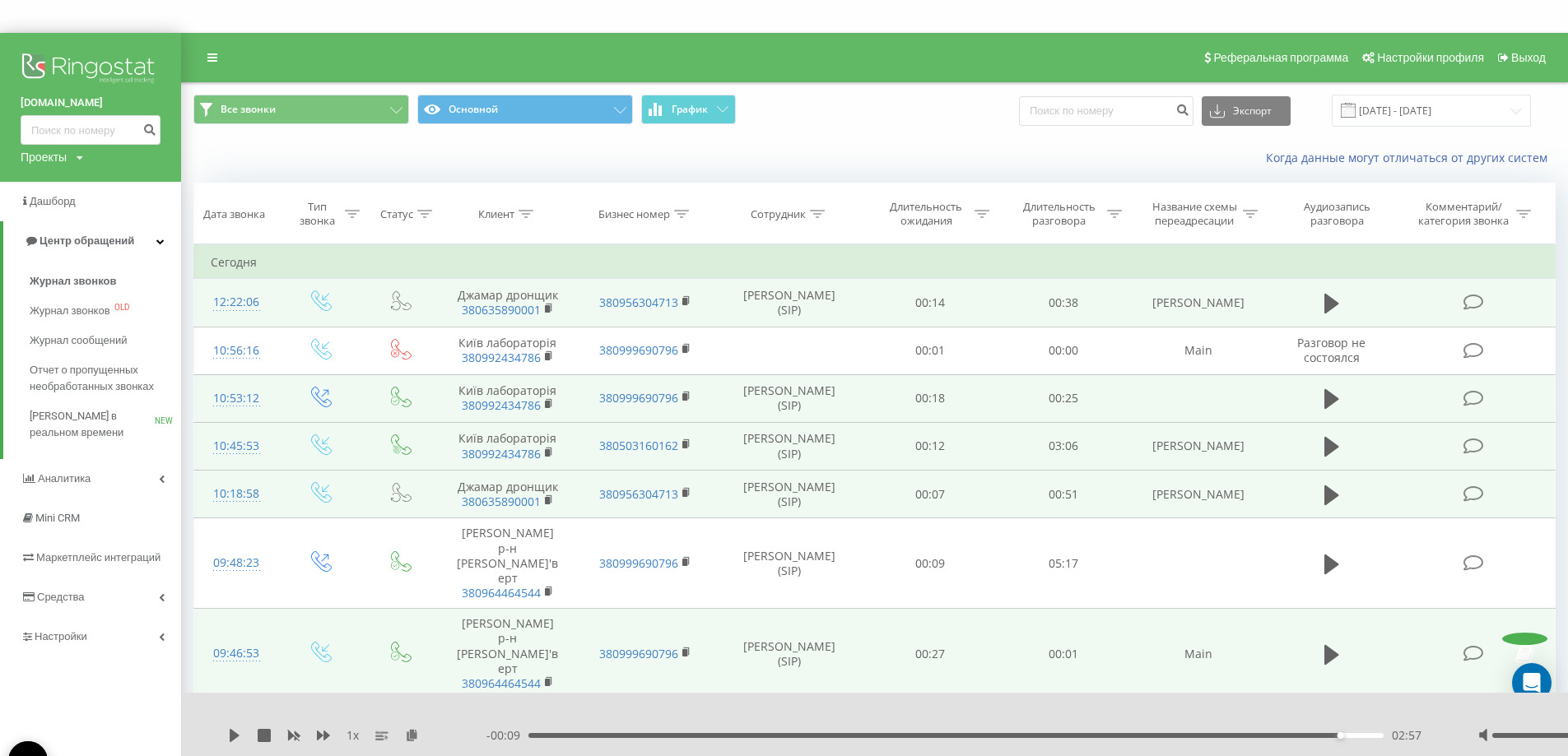
click at [53, 63] on img at bounding box center [90, 69] width 140 height 41
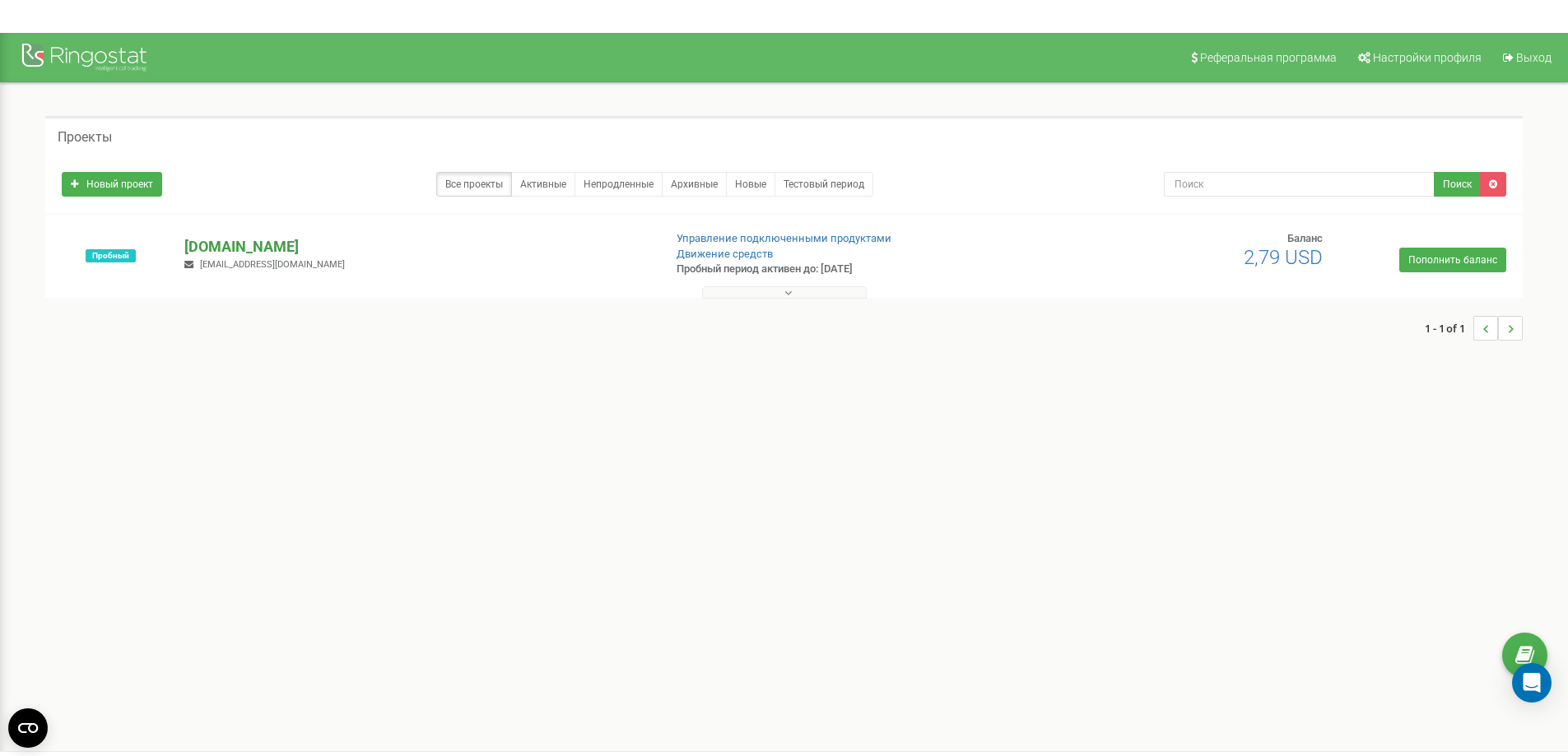
click at [240, 240] on p "[DOMAIN_NAME]" at bounding box center [416, 247] width 465 height 21
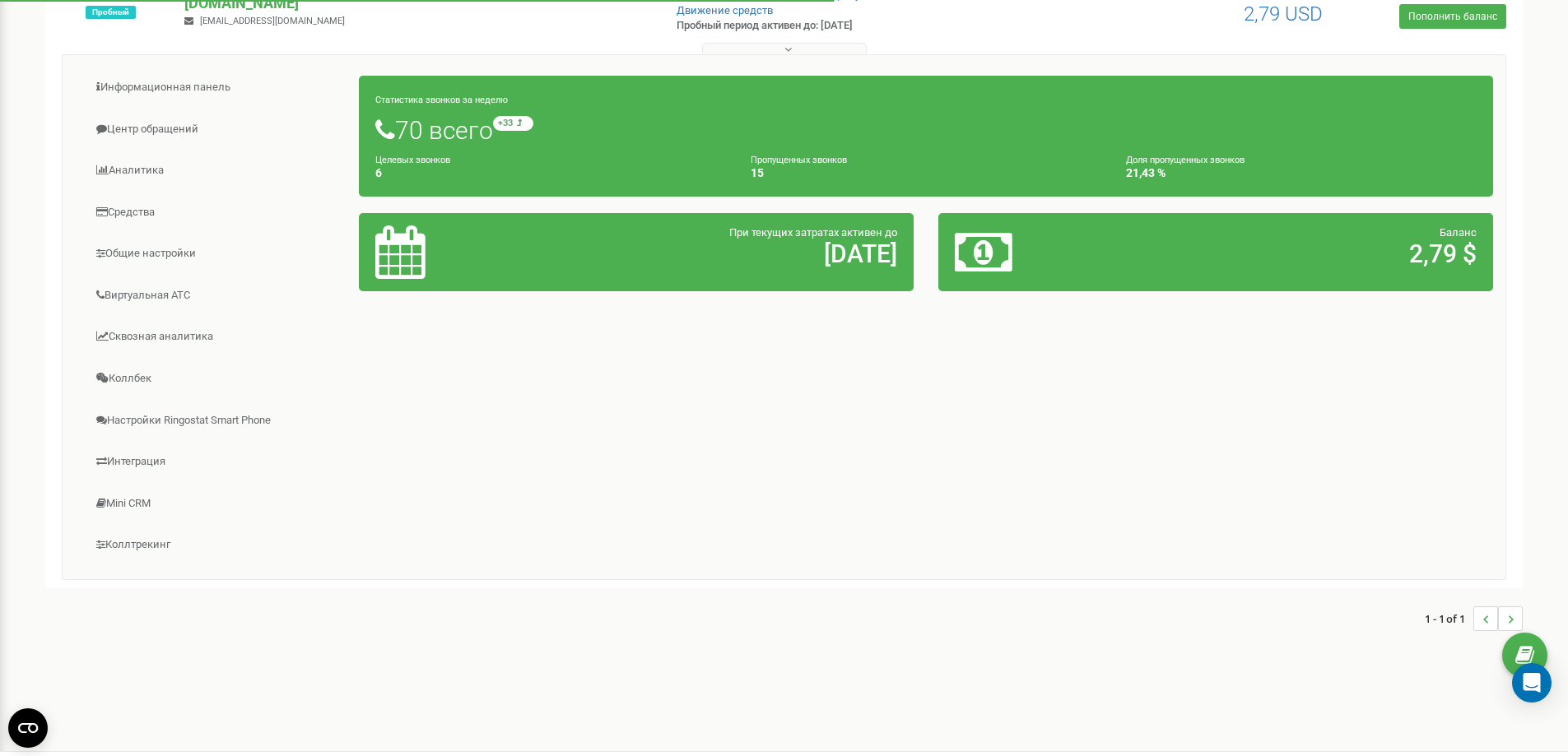
scroll to position [247, 0]
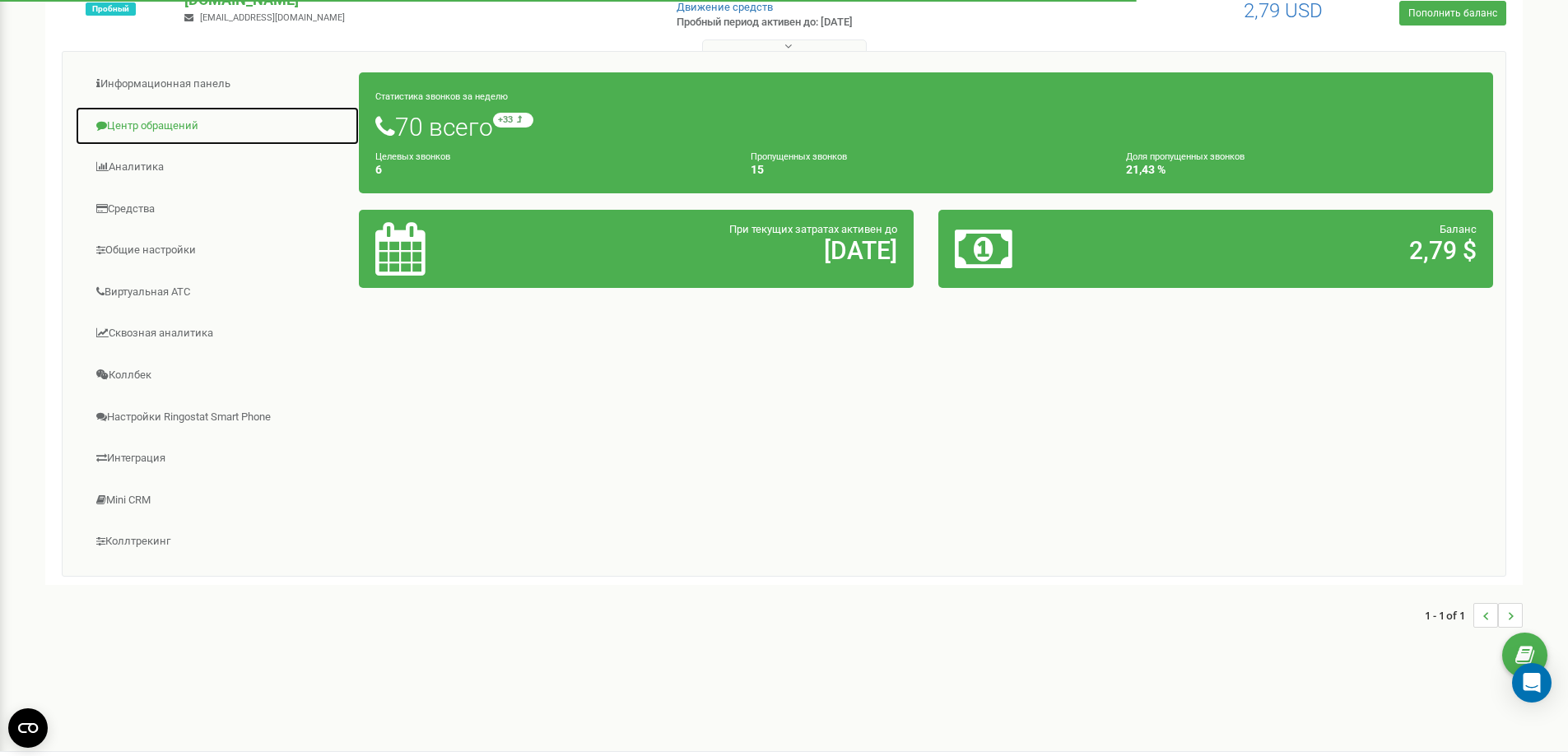
click at [146, 131] on link "Центр обращений" at bounding box center [216, 126] width 285 height 40
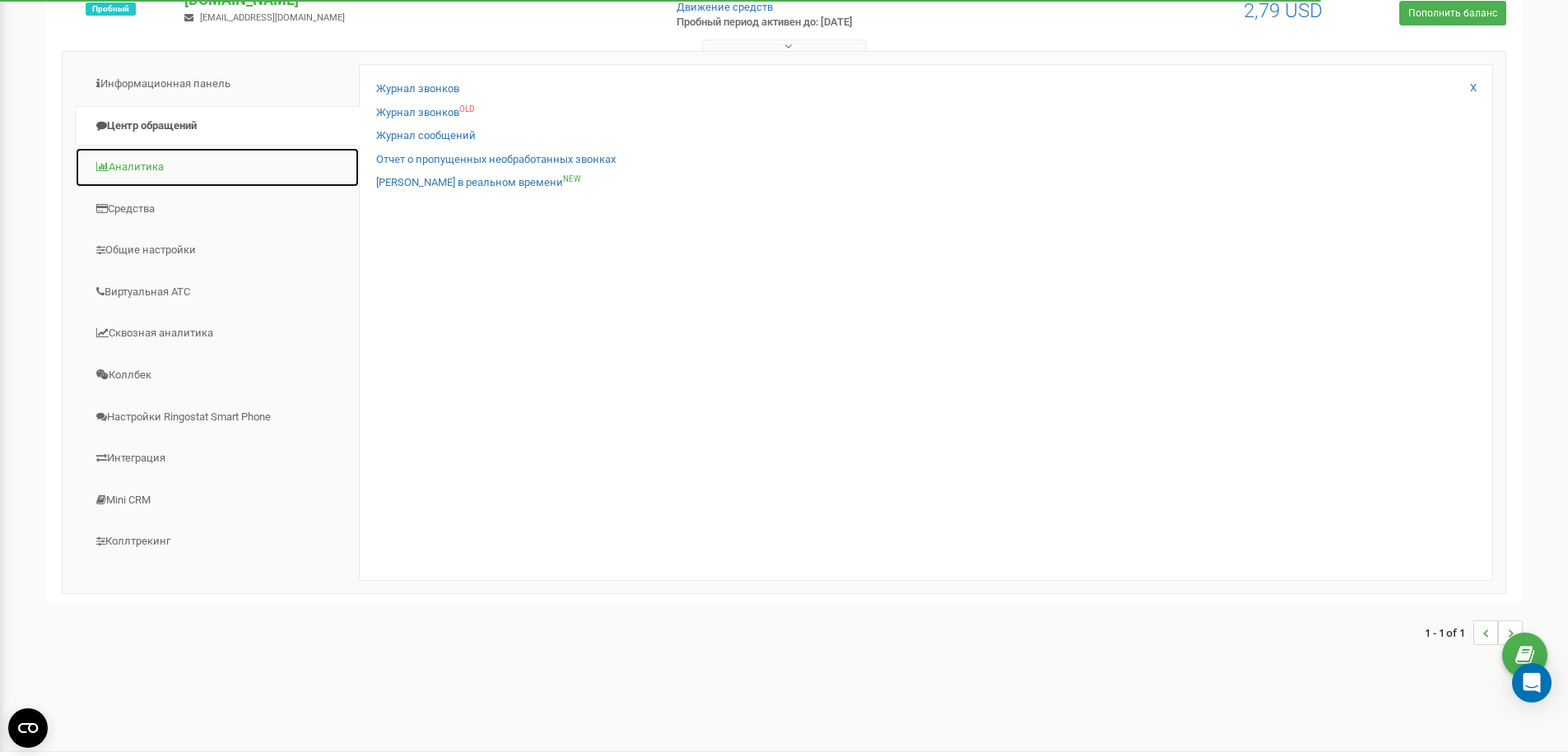
click at [146, 166] on link "Аналитика" at bounding box center [216, 167] width 285 height 40
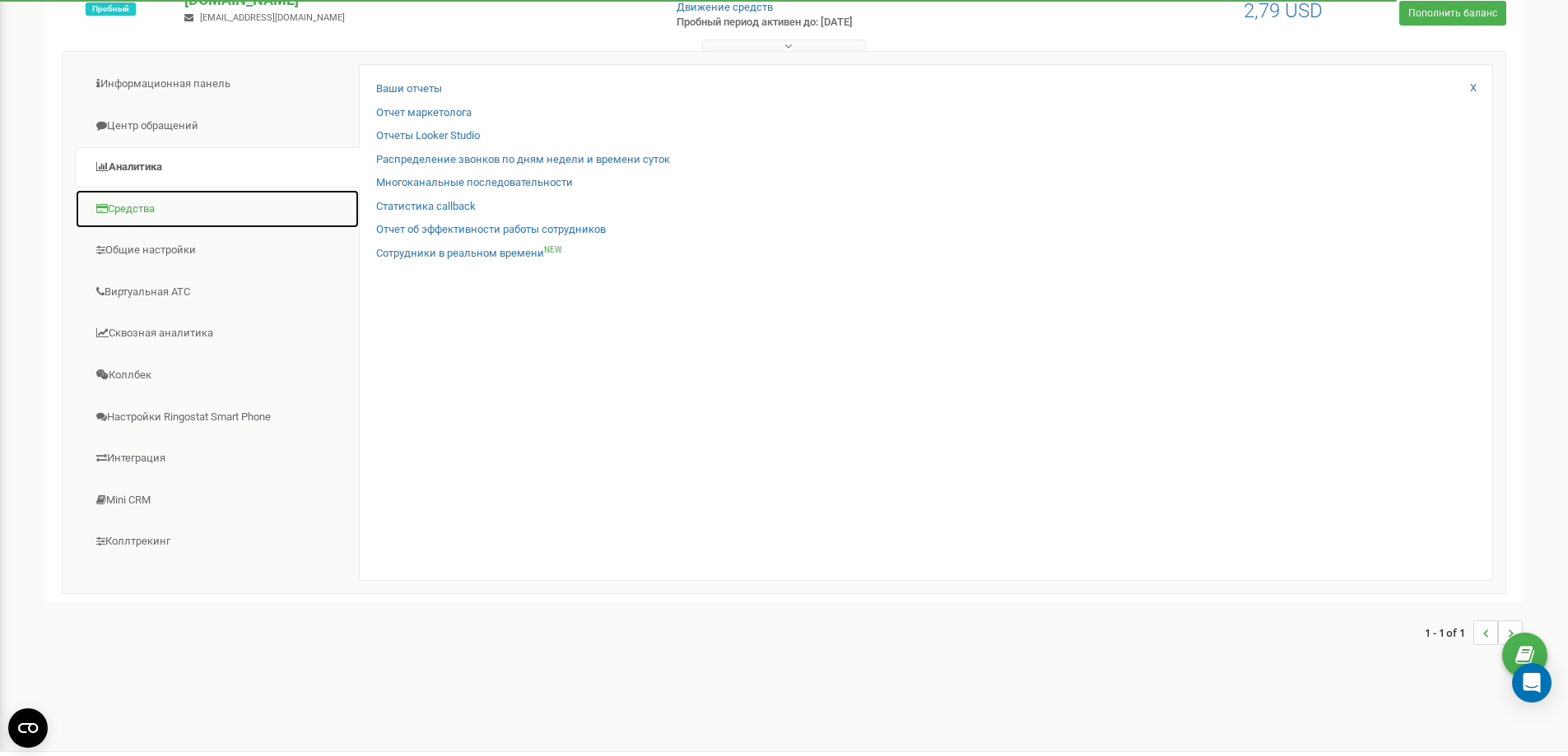
click at [131, 211] on link "Средства" at bounding box center [216, 209] width 285 height 40
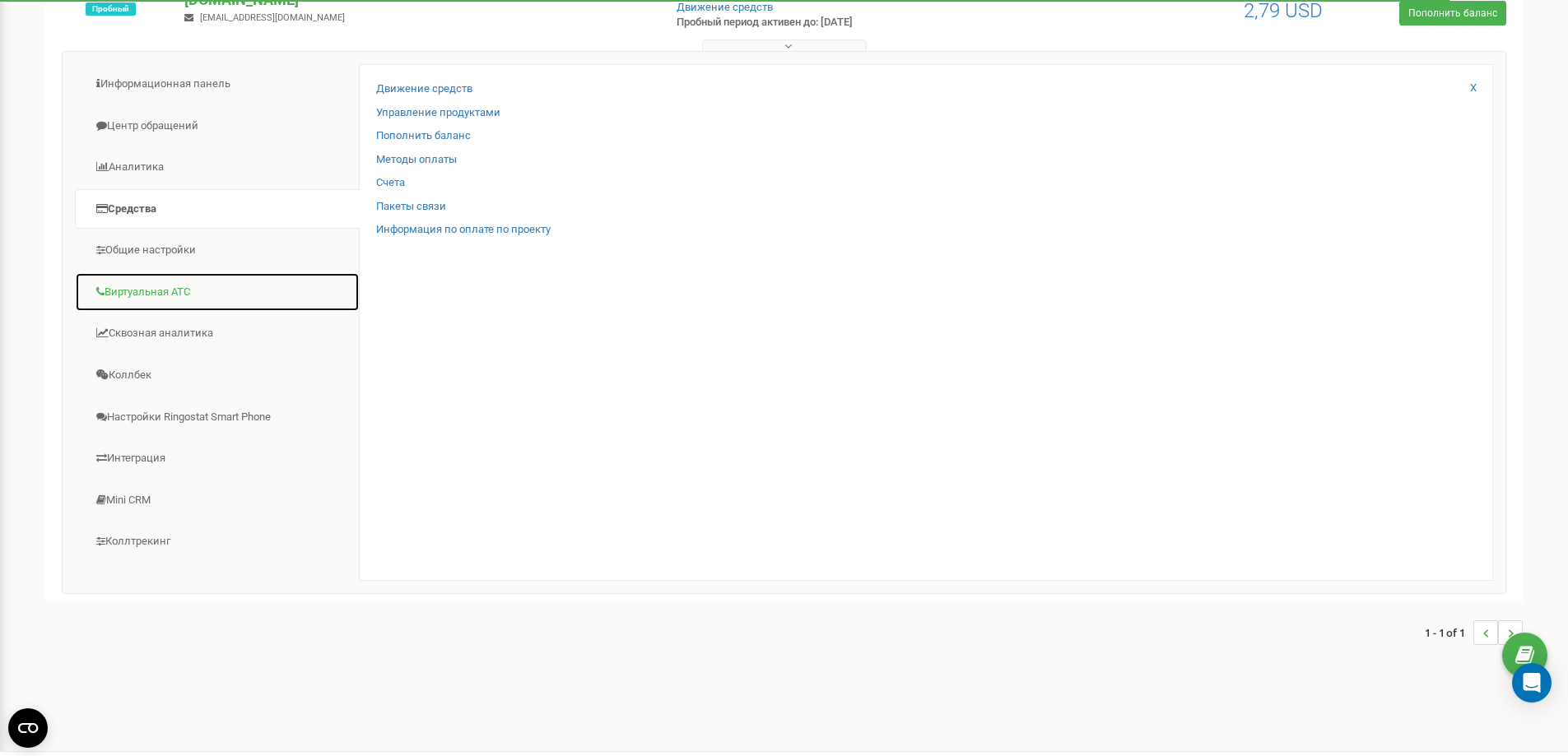
click at [143, 290] on link "Виртуальная АТС" at bounding box center [216, 293] width 285 height 40
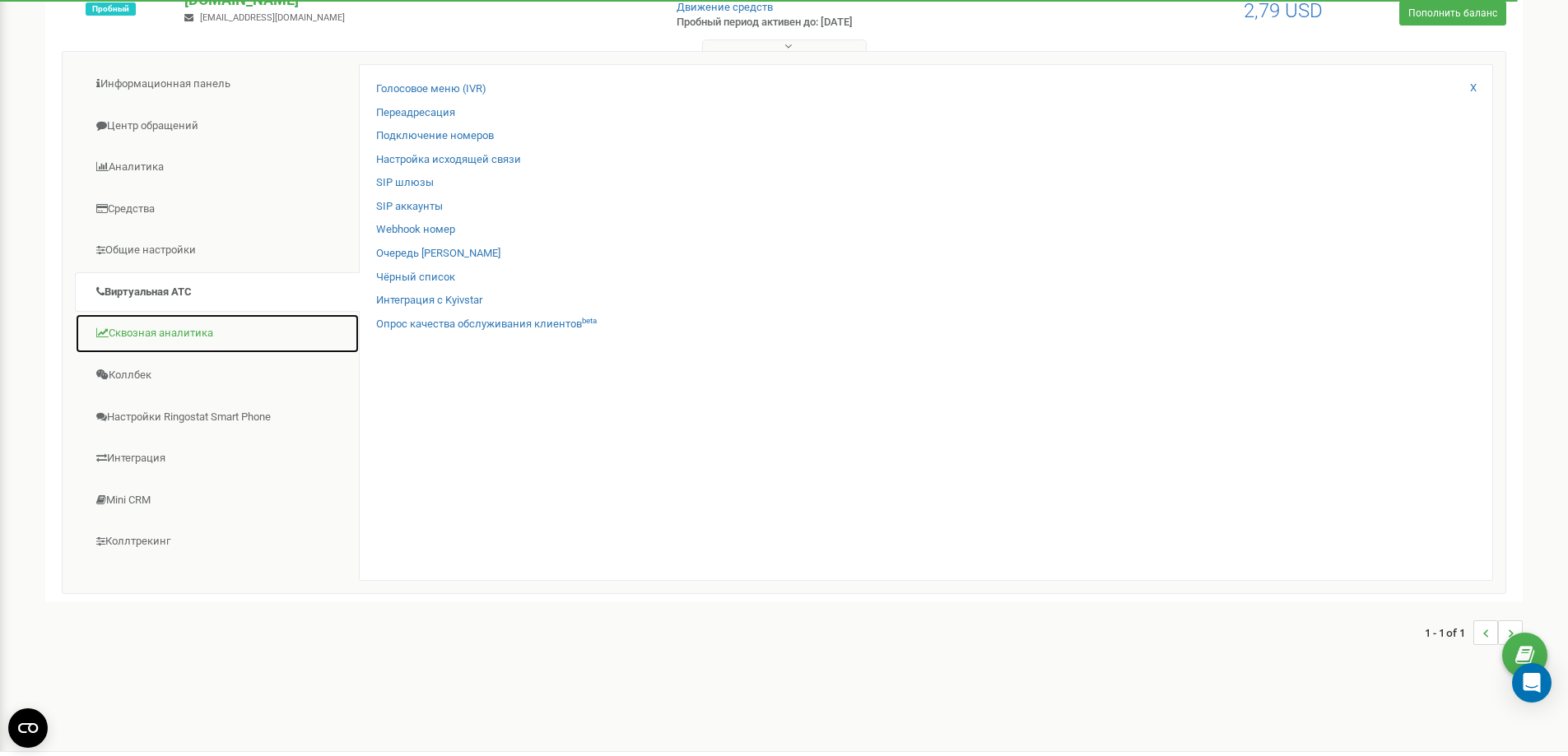
click at [214, 326] on link "Сквозная аналитика" at bounding box center [216, 334] width 285 height 40
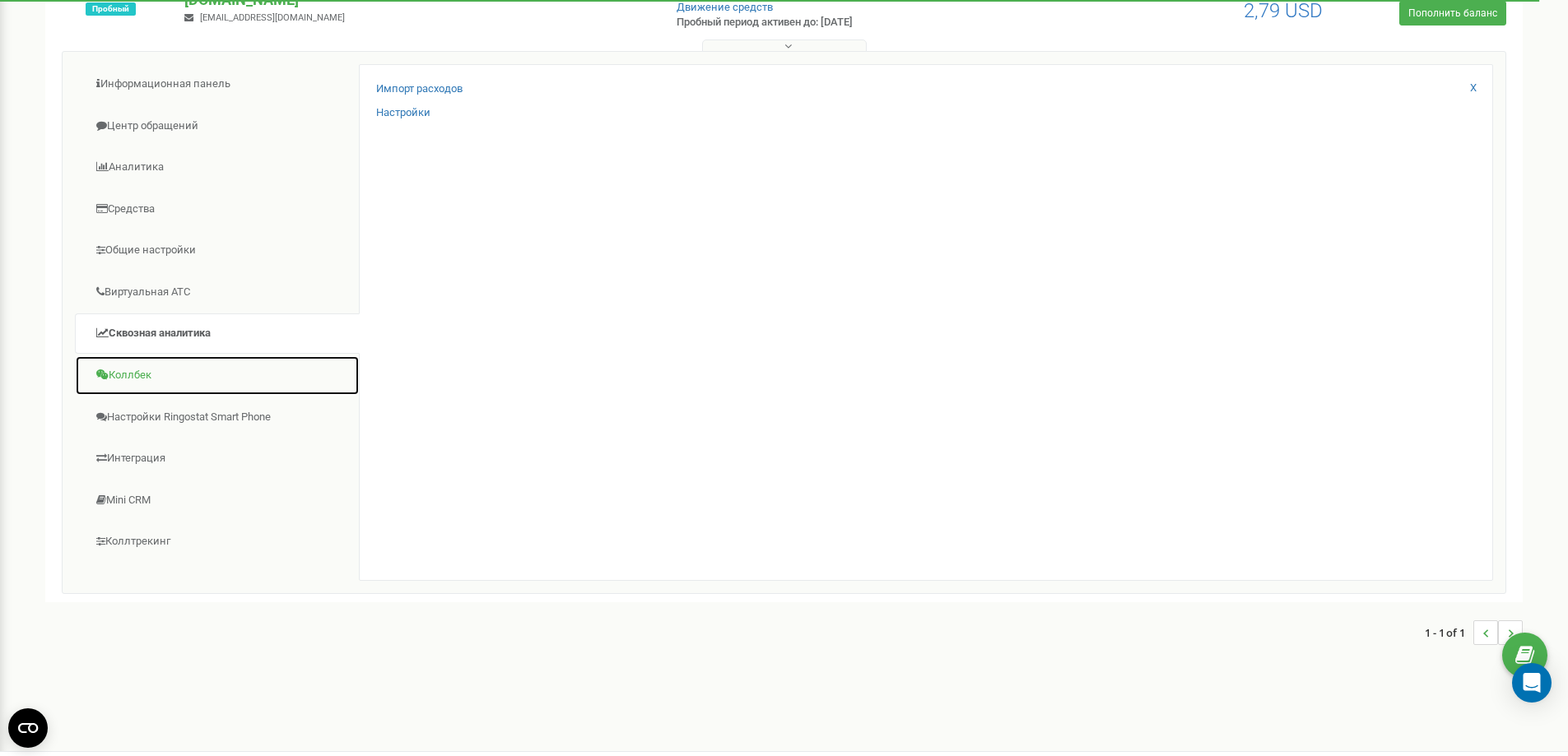
click at [137, 366] on link "Коллбек" at bounding box center [216, 376] width 285 height 40
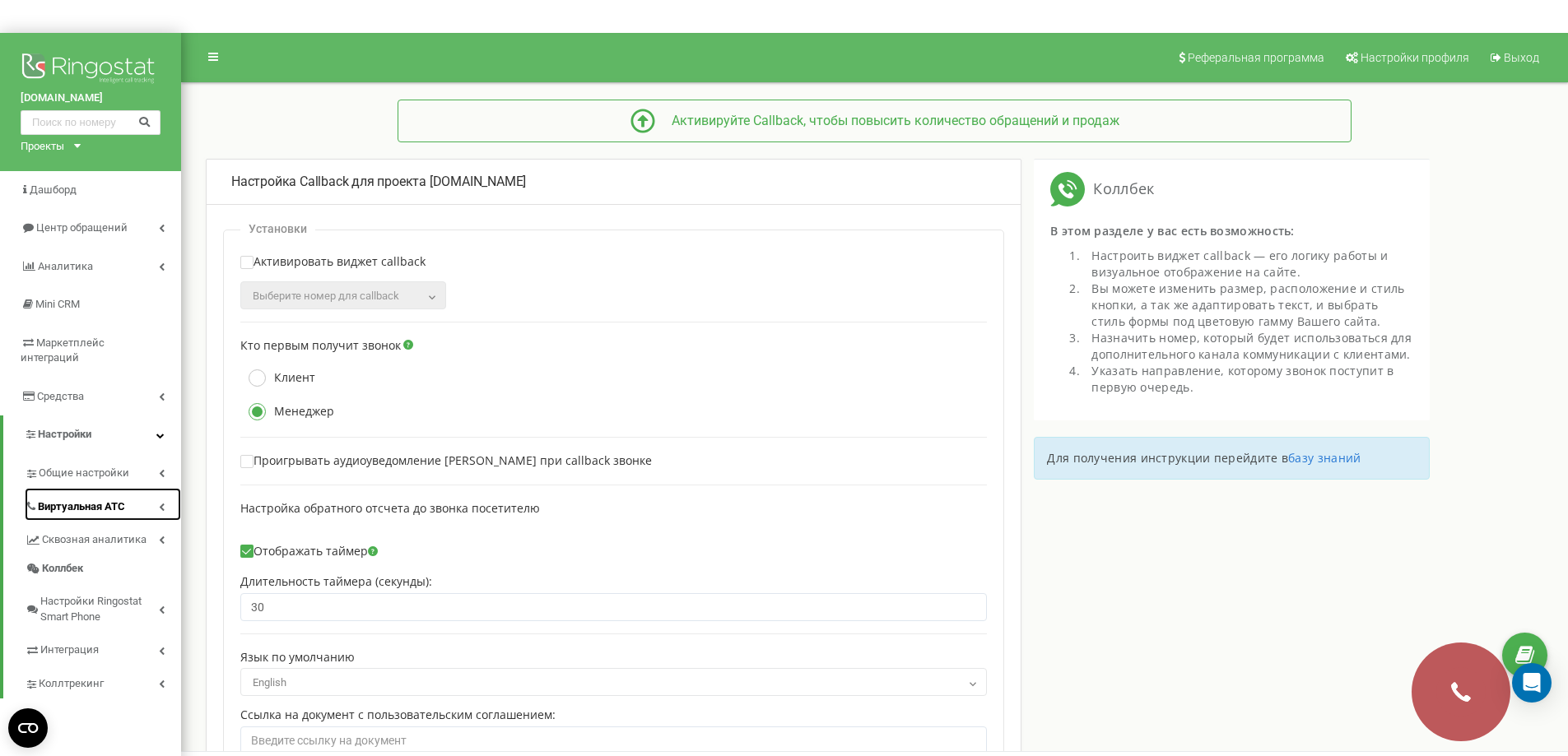
click at [113, 499] on span "Виртуальная АТС" at bounding box center [81, 507] width 88 height 16
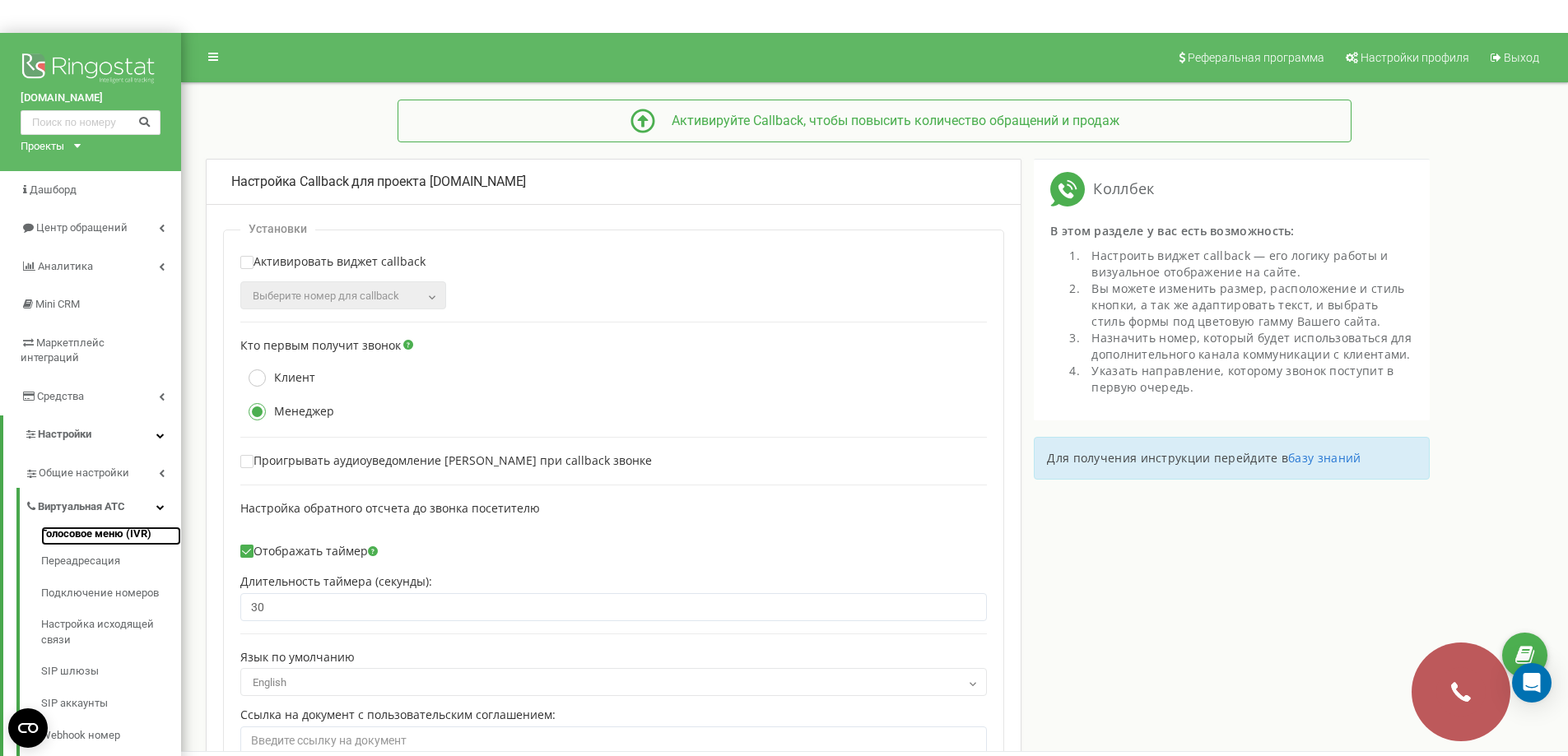
click at [105, 526] on link "Голосовое меню (IVR)" at bounding box center [111, 536] width 140 height 20
click at [105, 466] on span "Общие настройки" at bounding box center [82, 474] width 88 height 16
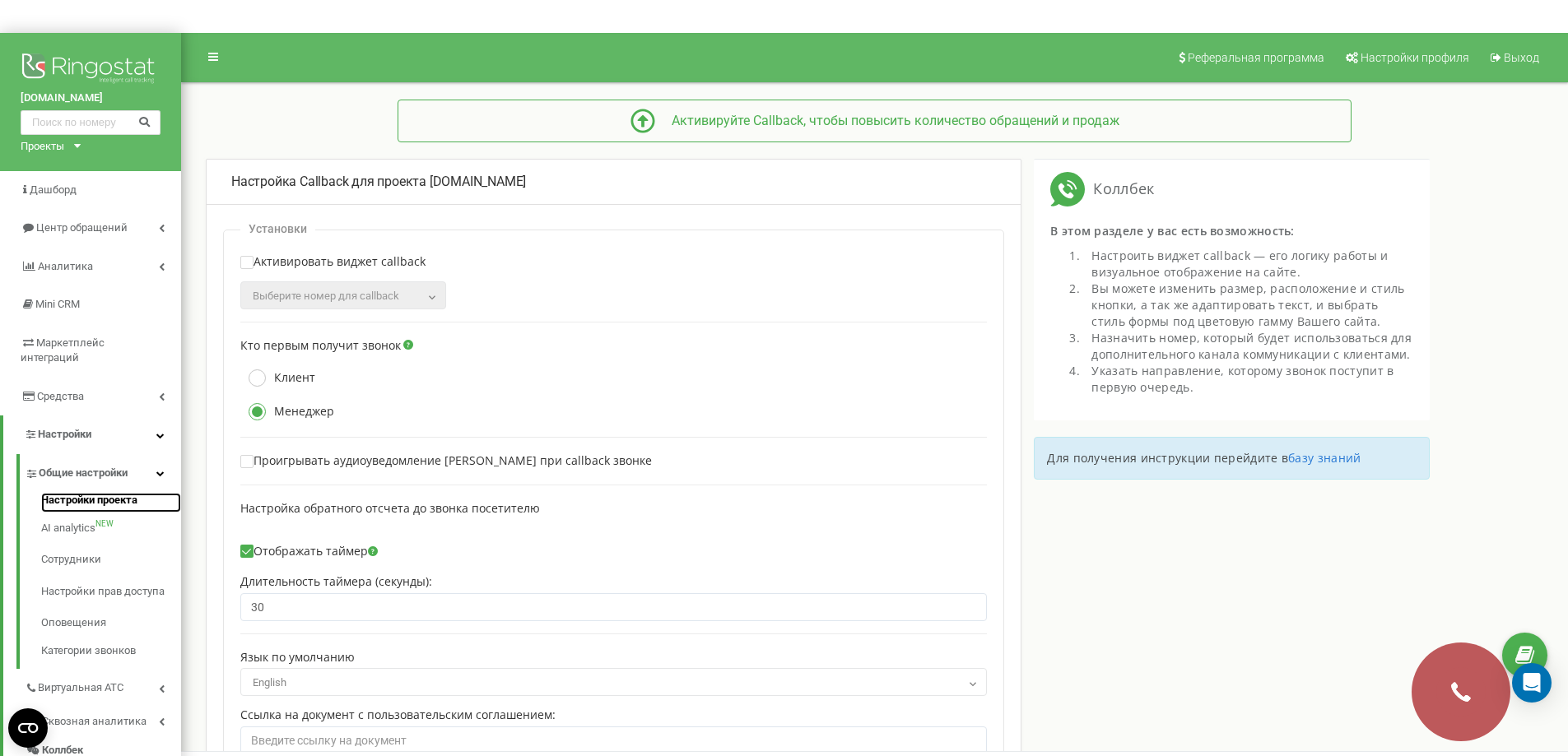
click at [103, 493] on link "Настройки проекта" at bounding box center [111, 503] width 140 height 20
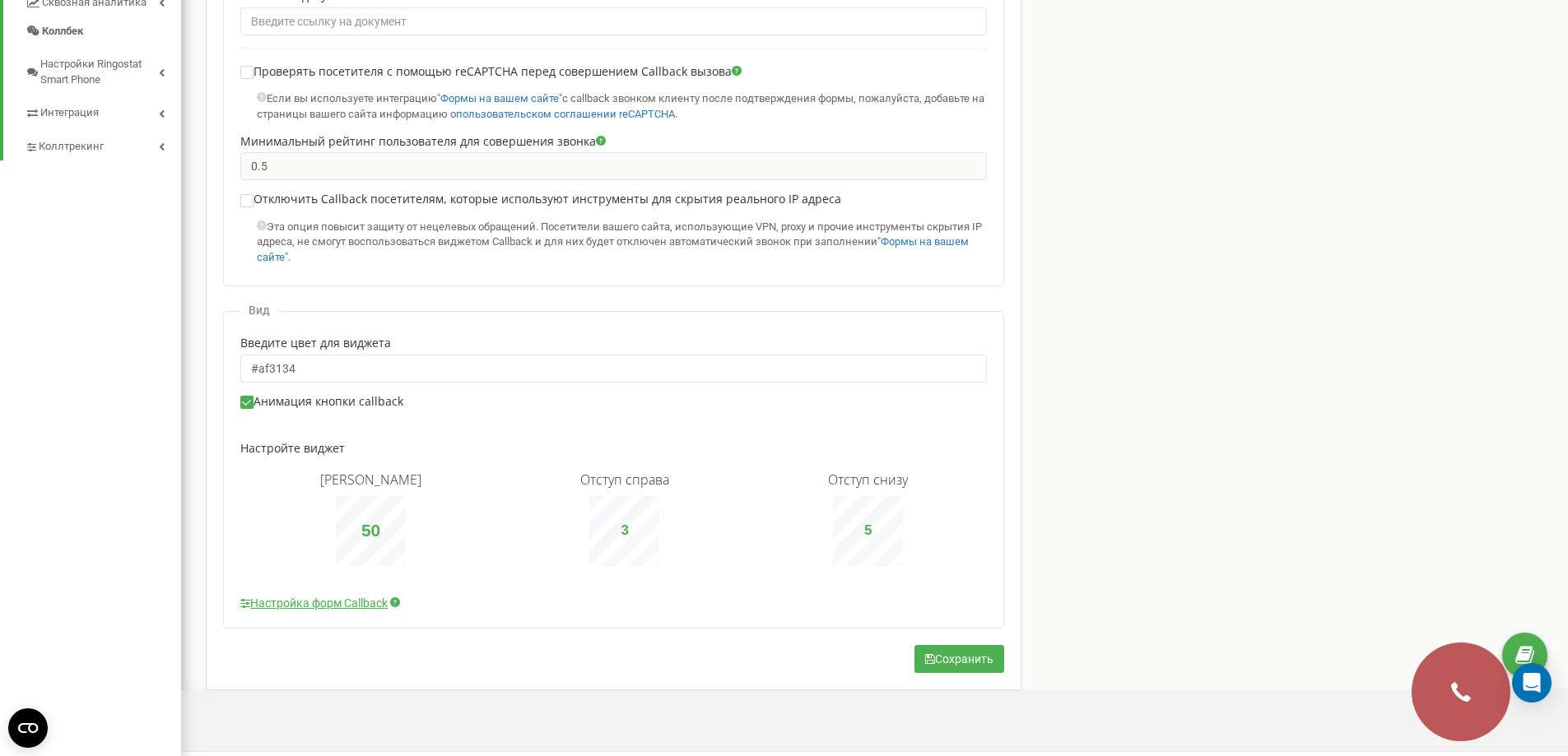
scroll to position [736, 0]
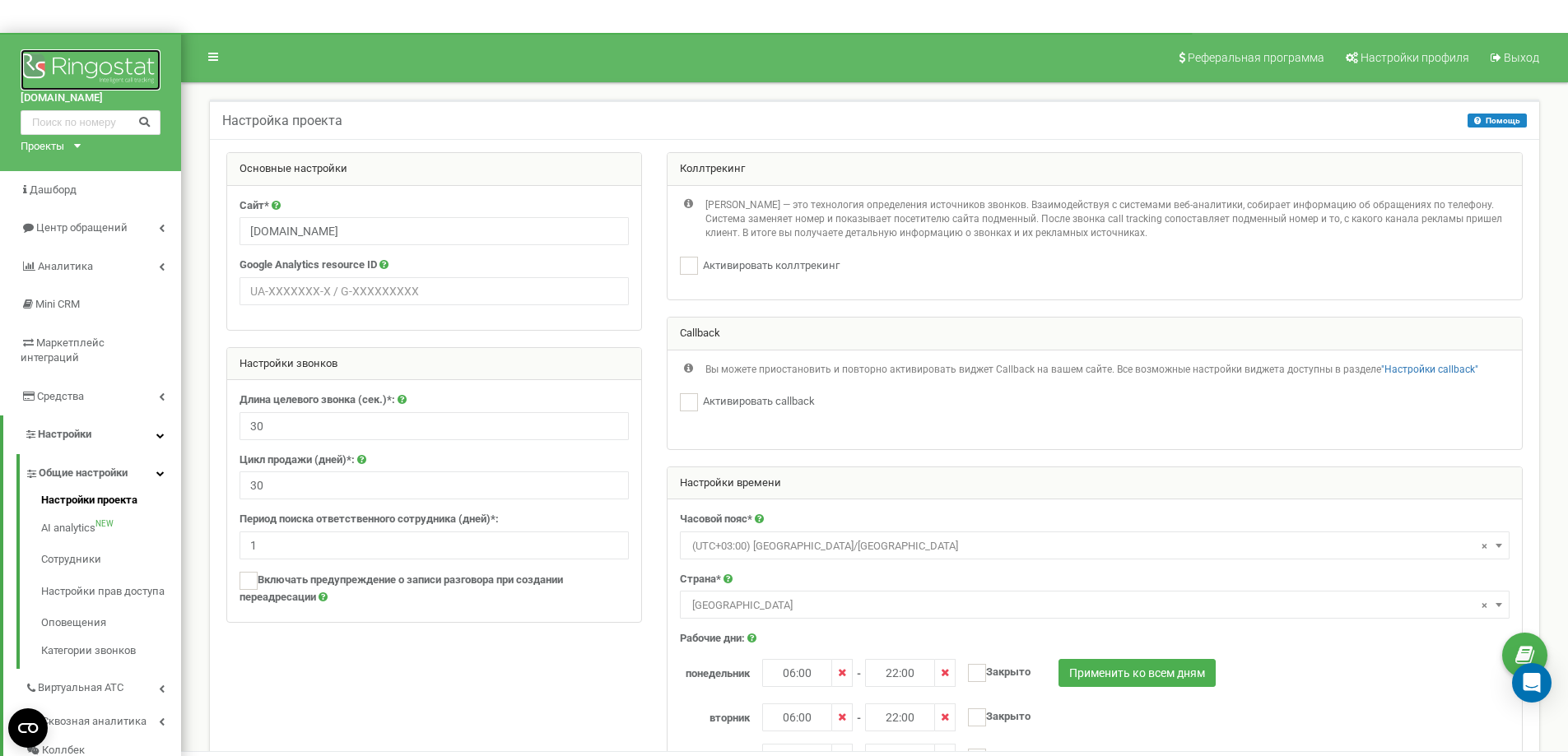
click at [87, 71] on img at bounding box center [90, 69] width 140 height 41
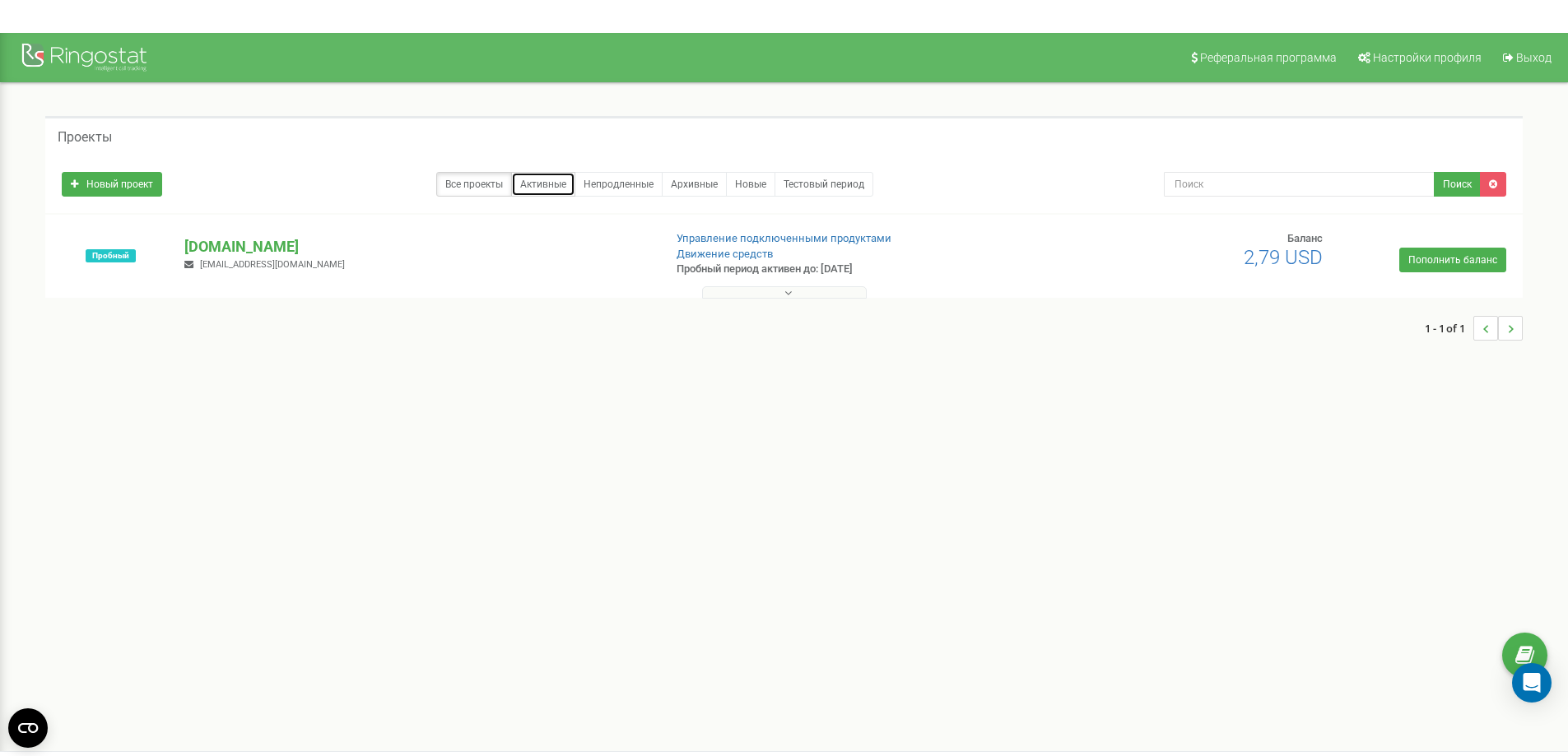
click at [530, 185] on link "Активные" at bounding box center [542, 184] width 64 height 25
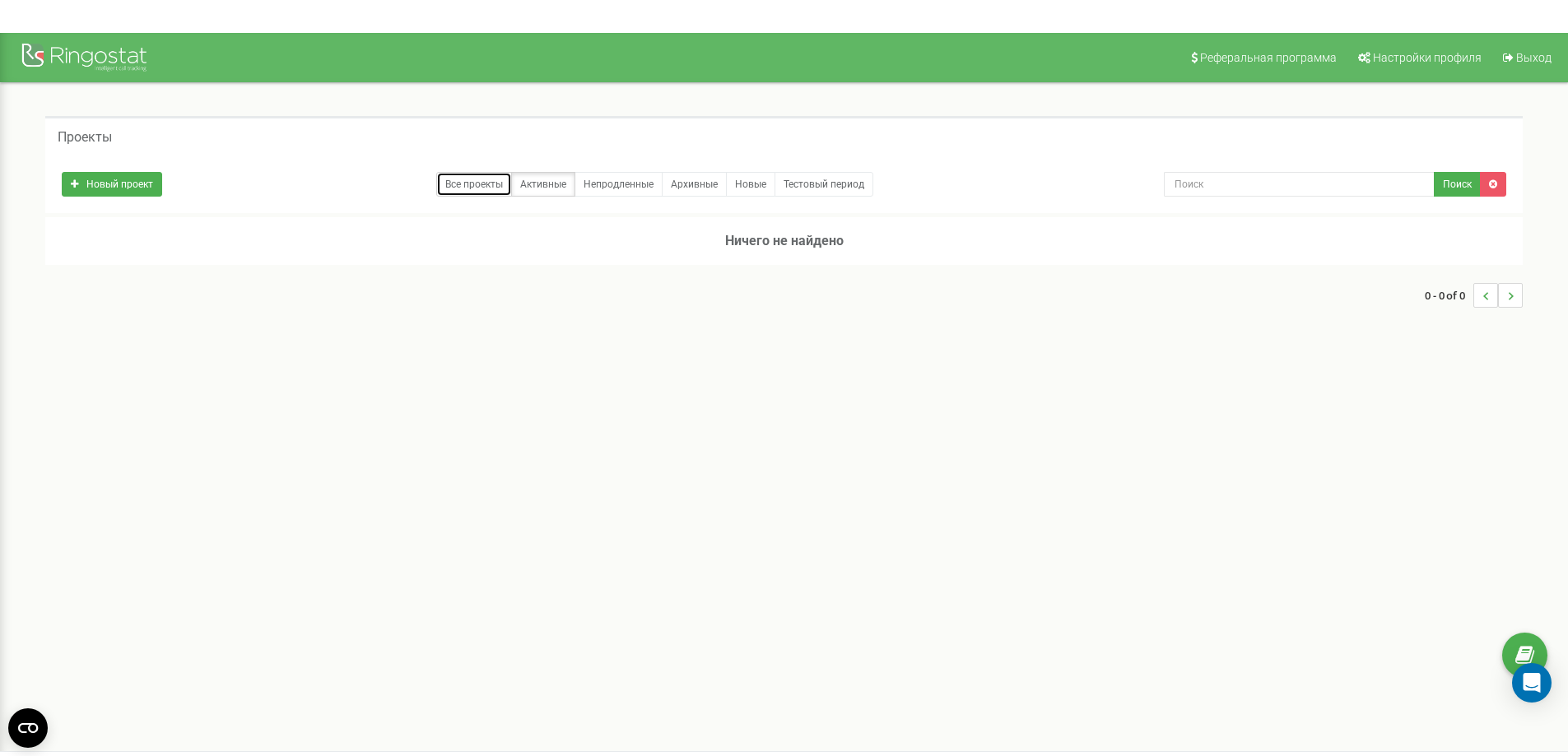
click at [478, 180] on link "Все проекты" at bounding box center [474, 184] width 75 height 25
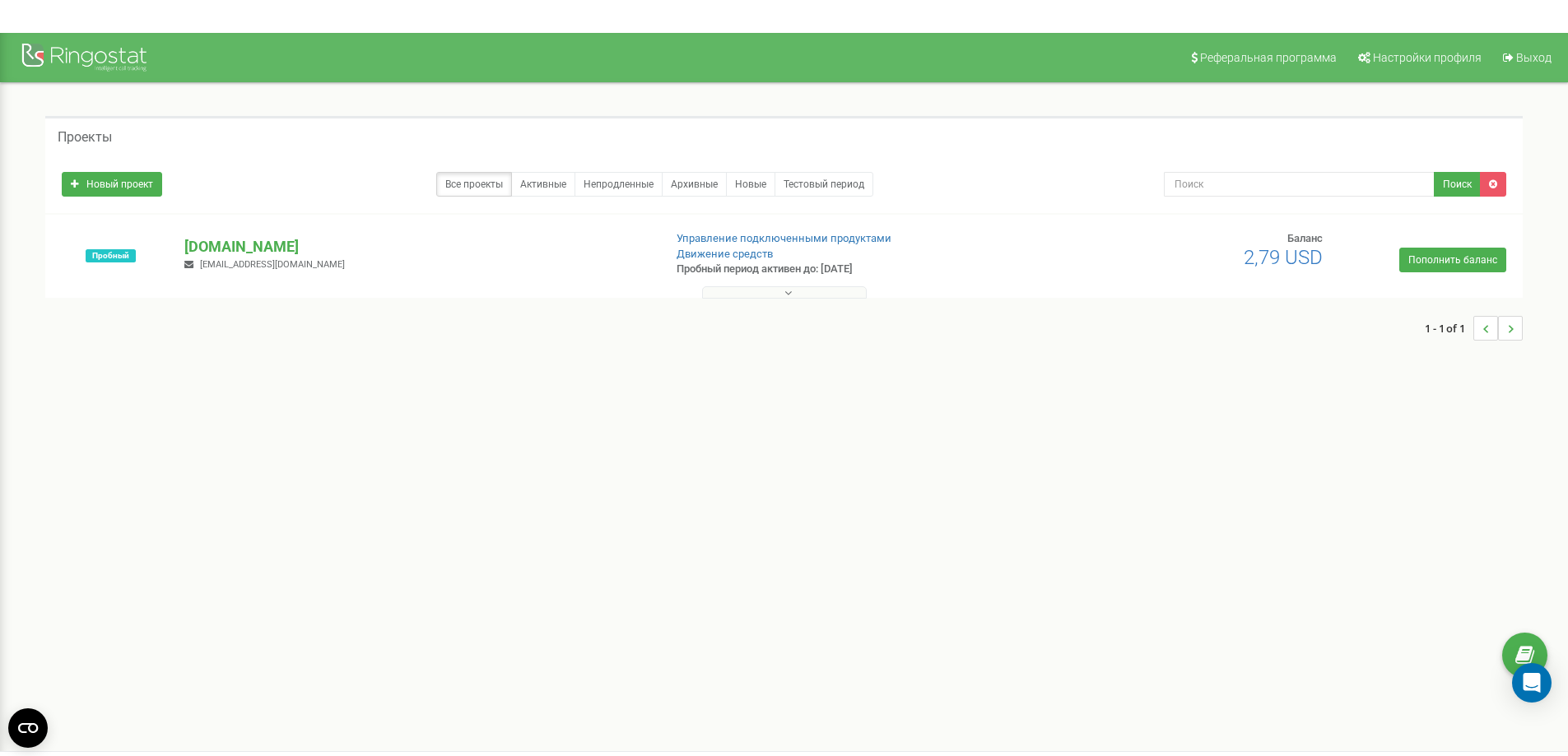
drag, startPoint x: 308, startPoint y: 357, endPoint x: 267, endPoint y: 317, distance: 57.3
click at [279, 330] on div "Проекты Новый проект Все проекты Активные Непродленные Архивные Новые Тестовый …" at bounding box center [783, 237] width 1543 height 307
click at [258, 246] on p "[DOMAIN_NAME]" at bounding box center [416, 247] width 465 height 21
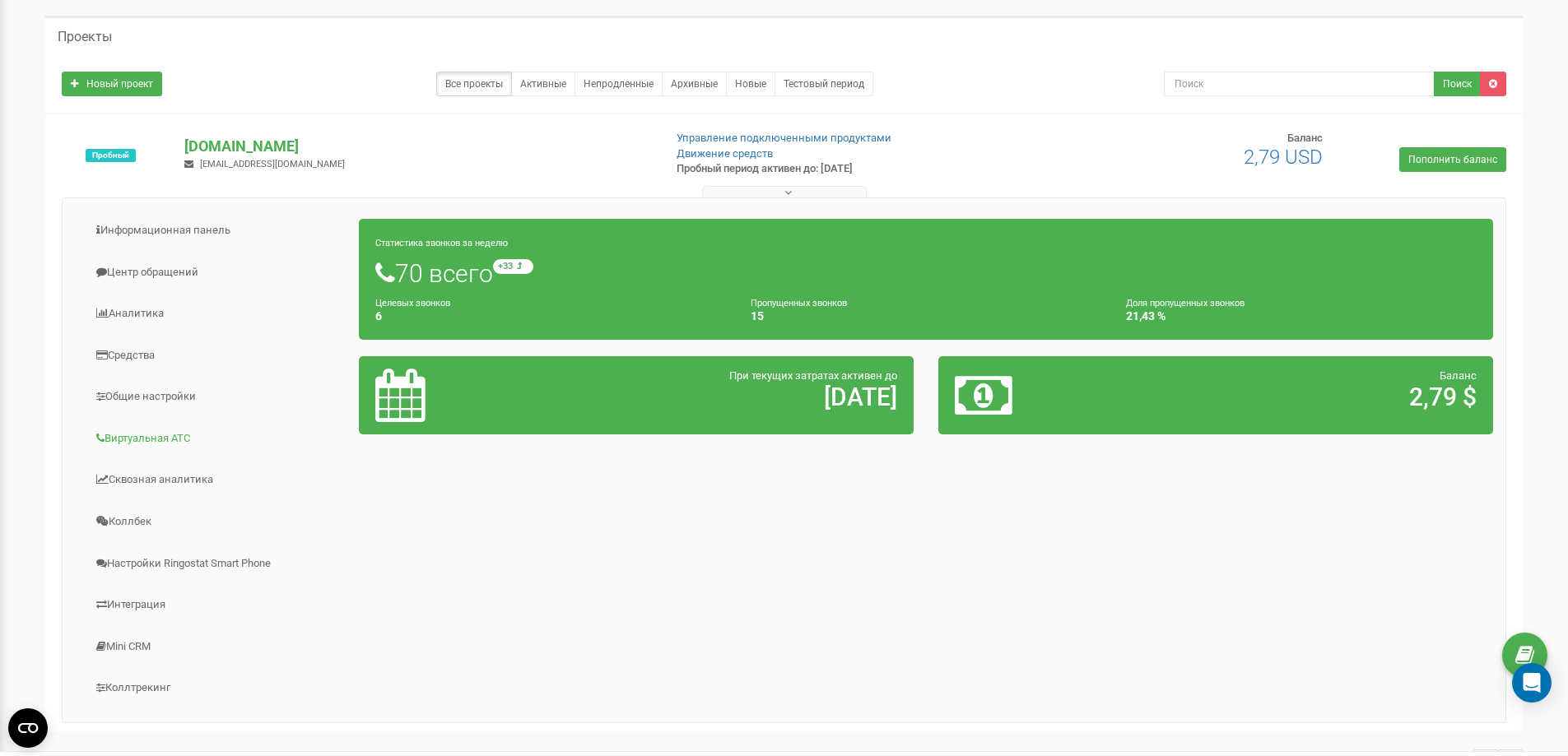
scroll to position [100, 0]
click at [475, 266] on h1 "70 всего +33 относительно прошлой недели" at bounding box center [925, 274] width 1101 height 28
drag, startPoint x: 428, startPoint y: 306, endPoint x: 414, endPoint y: 300, distance: 15.2
click at [427, 306] on small "Целевых звонков" at bounding box center [412, 304] width 74 height 11
drag, startPoint x: 387, startPoint y: 311, endPoint x: 941, endPoint y: 255, distance: 556.8
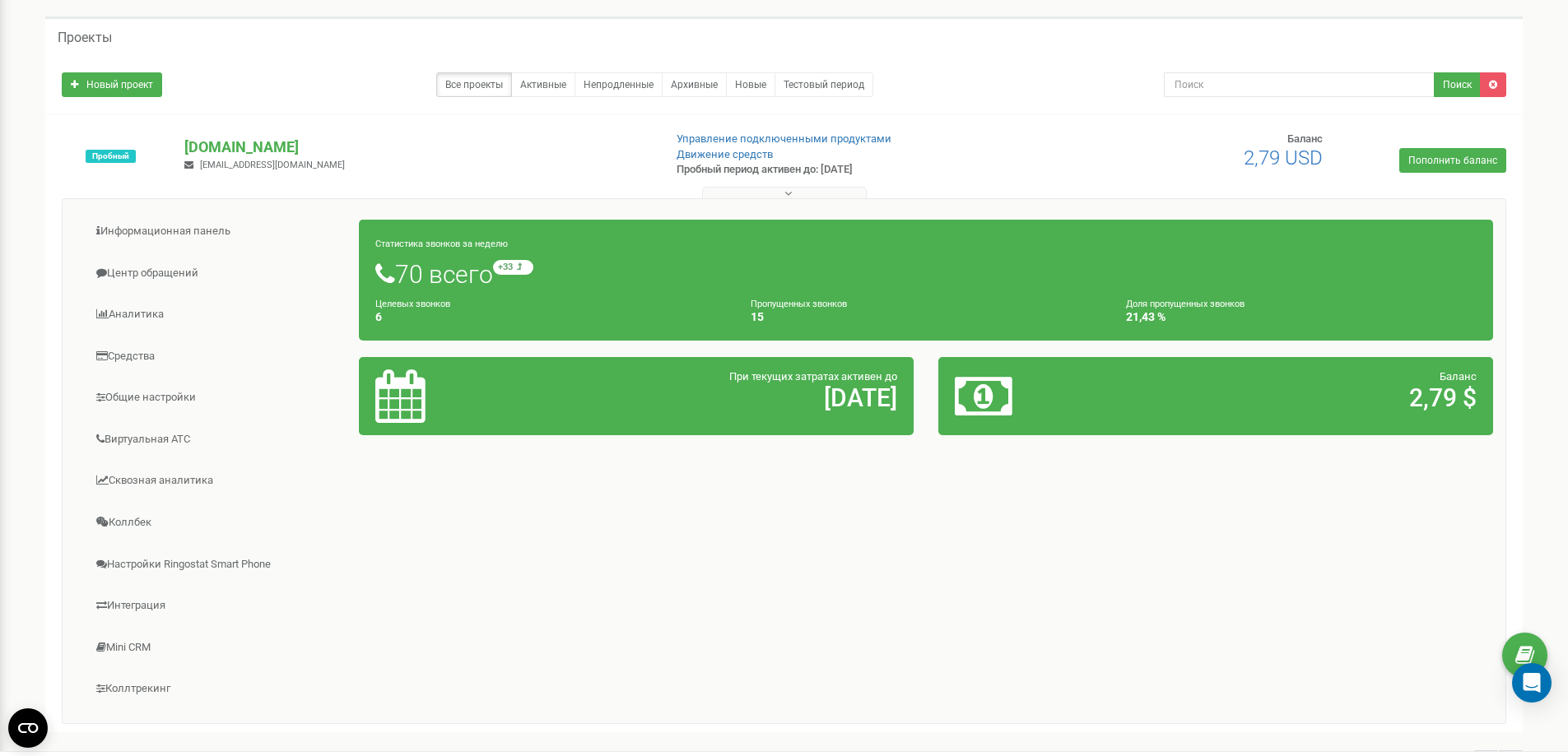
click at [555, 265] on div "Статистика звонков за неделю 70 всего +33 относительно прошлой недели Целевых з…" at bounding box center [926, 280] width 1134 height 121
click at [152, 281] on link "Центр обращений" at bounding box center [216, 273] width 285 height 40
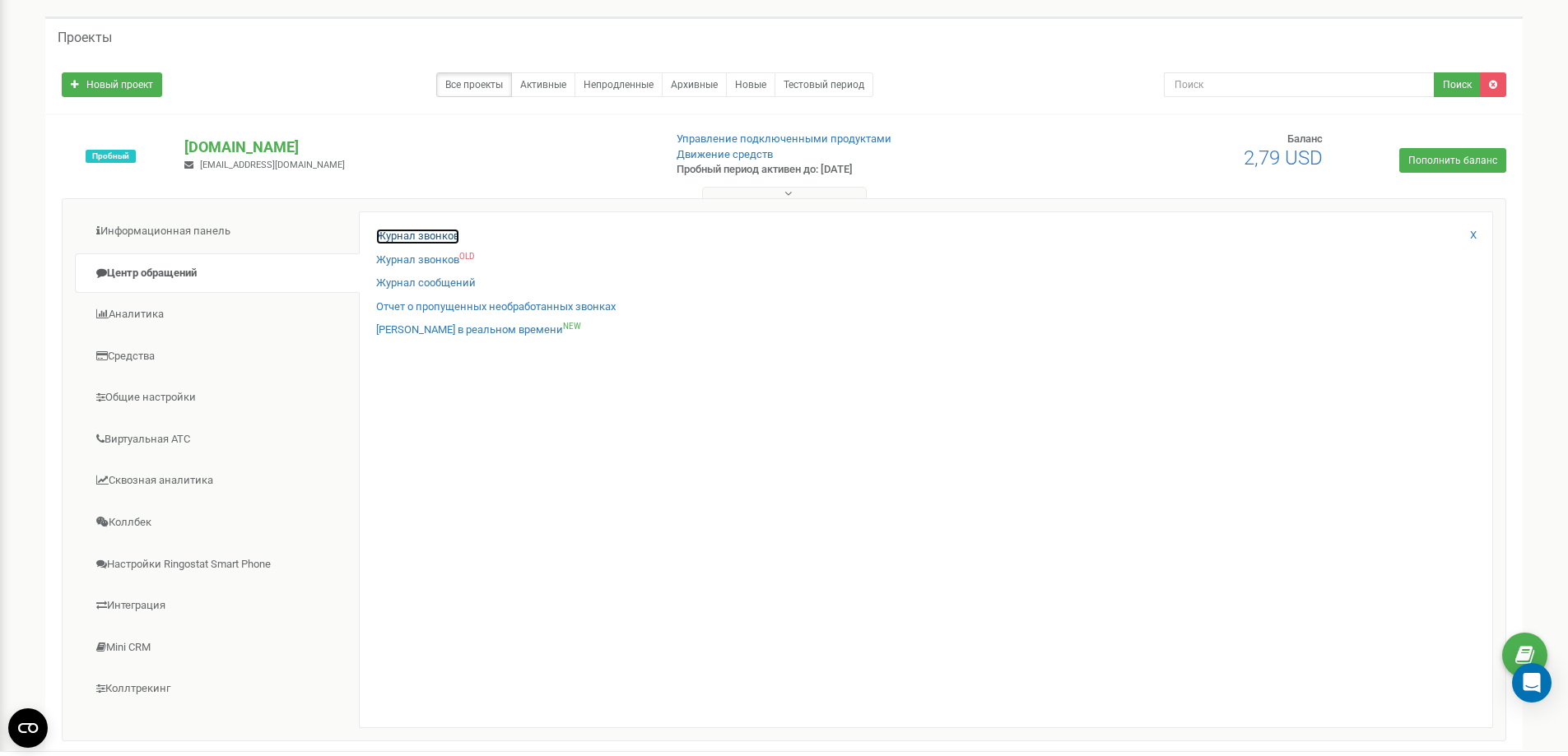
click at [396, 233] on link "Журнал звонков" at bounding box center [417, 237] width 83 height 16
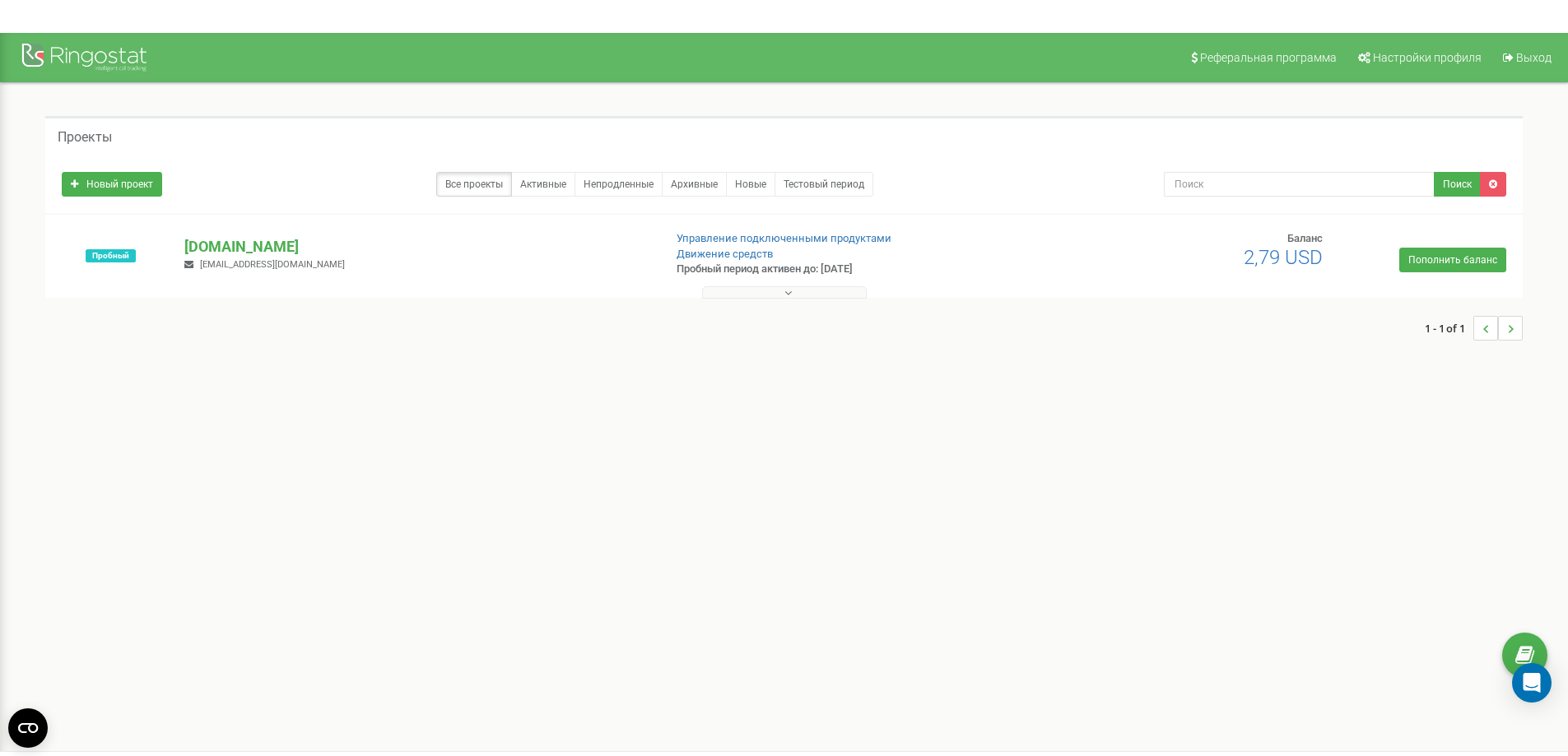
click at [797, 295] on button at bounding box center [784, 293] width 165 height 12
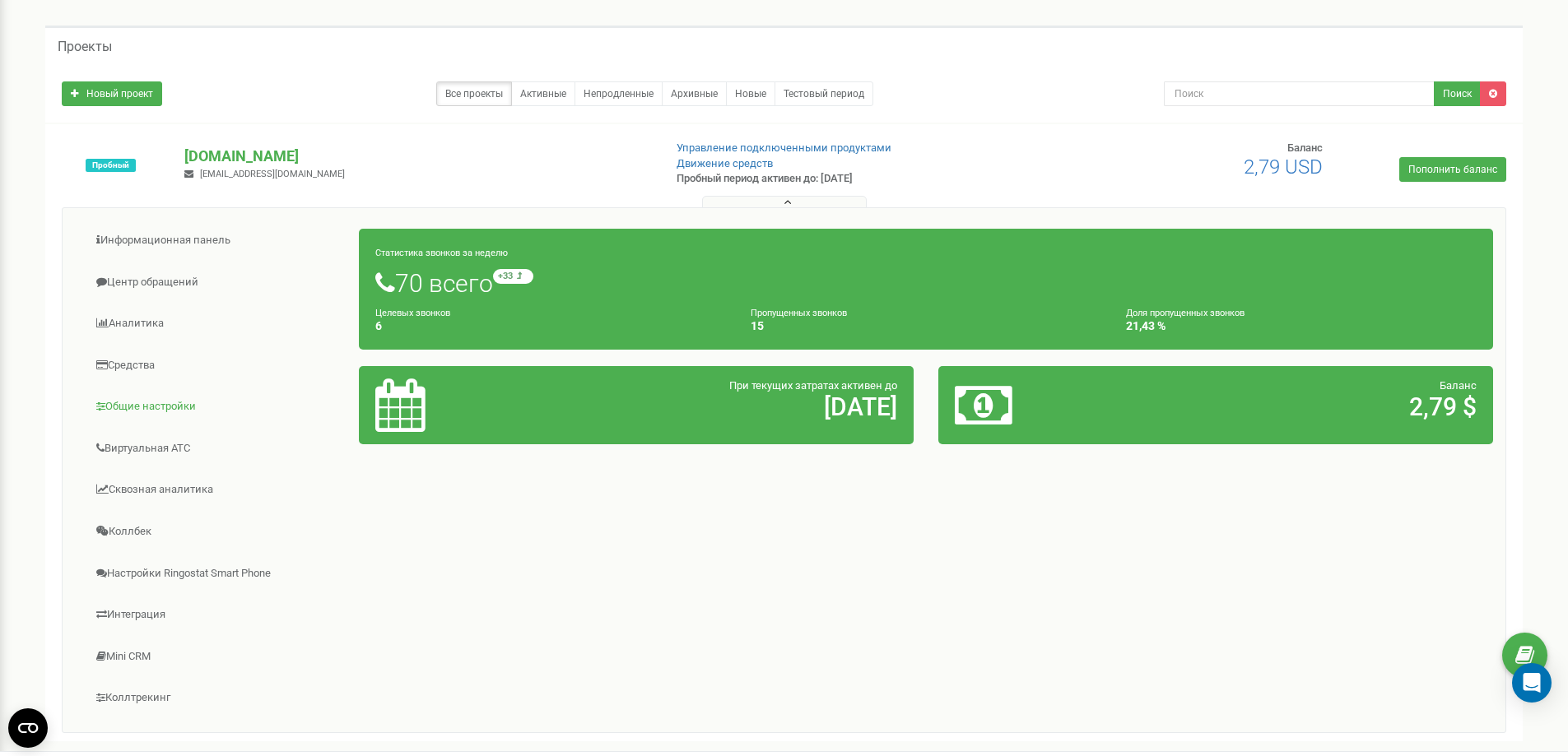
scroll to position [247, 0]
